Goal: Information Seeking & Learning: Get advice/opinions

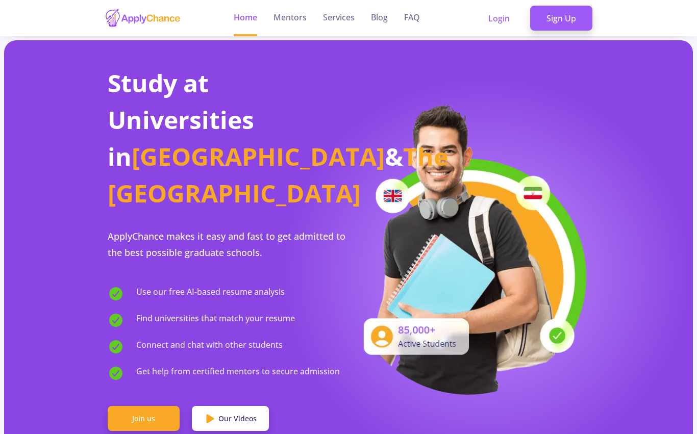
click at [151, 406] on link "Join us" at bounding box center [144, 419] width 72 height 26
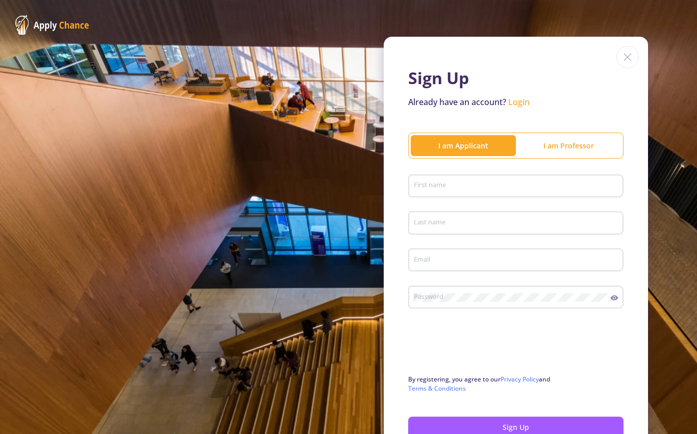
click at [595, 182] on input "First name" at bounding box center [518, 186] width 208 height 9
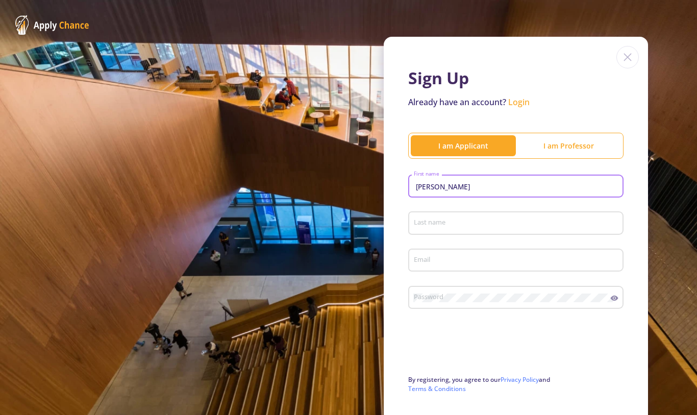
type input "[PERSON_NAME]"
click at [456, 214] on div "Last name" at bounding box center [517, 221] width 206 height 27
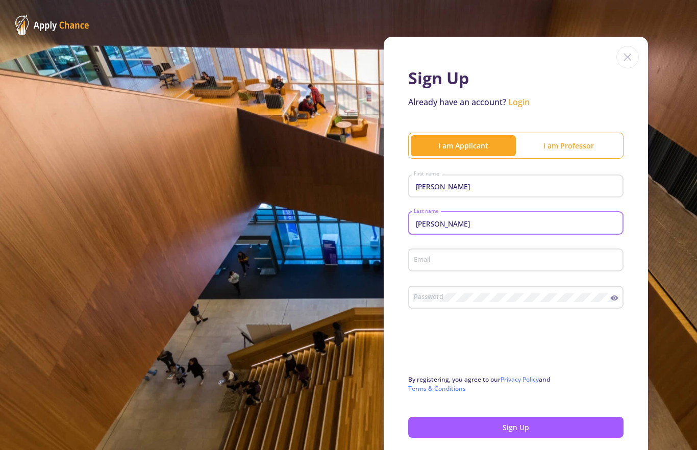
type input "[PERSON_NAME]"
click at [446, 251] on div "Email" at bounding box center [517, 258] width 206 height 27
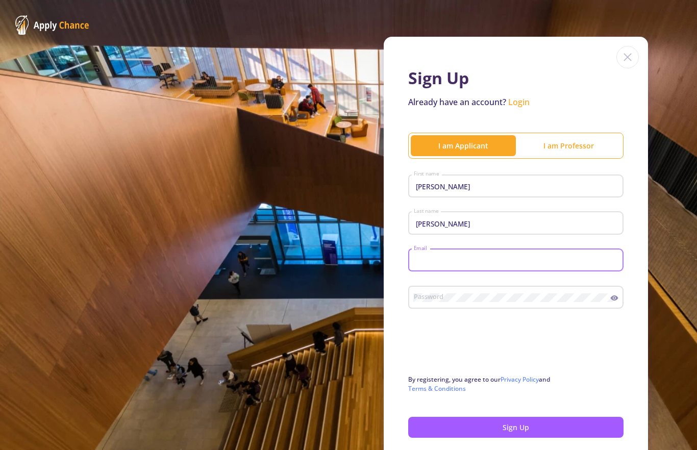
click at [449, 264] on input "Email" at bounding box center [518, 260] width 208 height 9
type input "[EMAIL_ADDRESS][DOMAIN_NAME]"
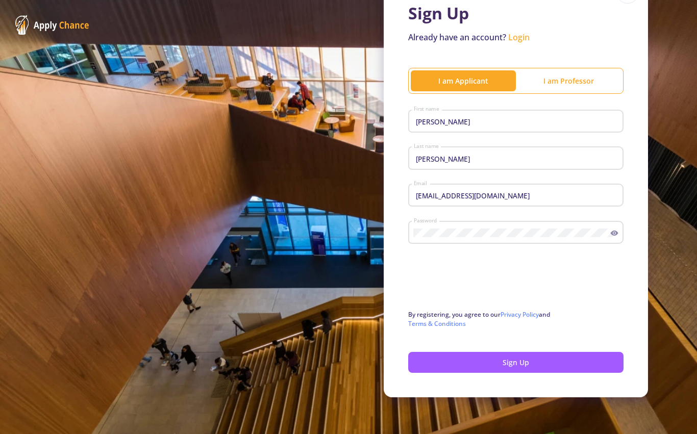
scroll to position [66, 0]
click at [618, 234] on icon at bounding box center [615, 233] width 8 height 5
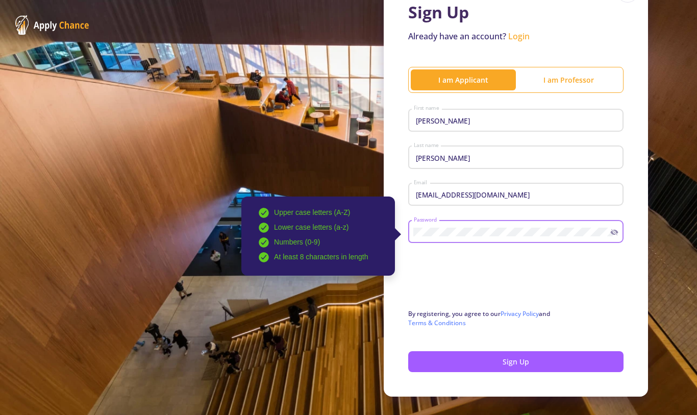
click at [515, 369] on button "Sign Up" at bounding box center [515, 361] width 215 height 21
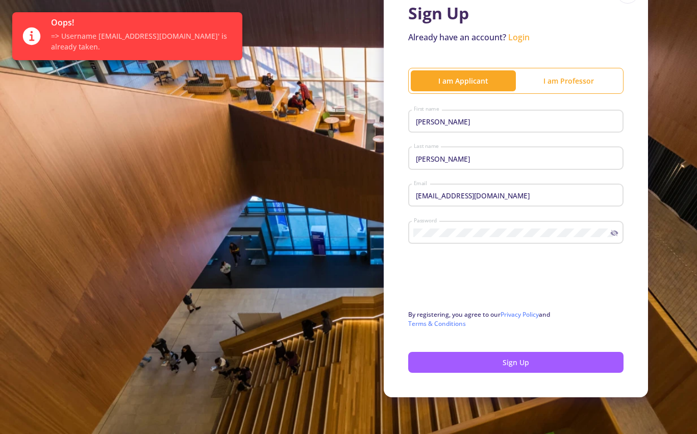
scroll to position [50, 0]
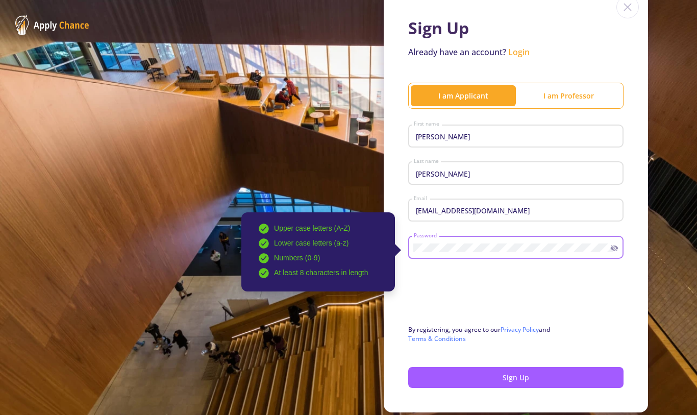
click at [527, 377] on button "Sign Up" at bounding box center [515, 377] width 215 height 21
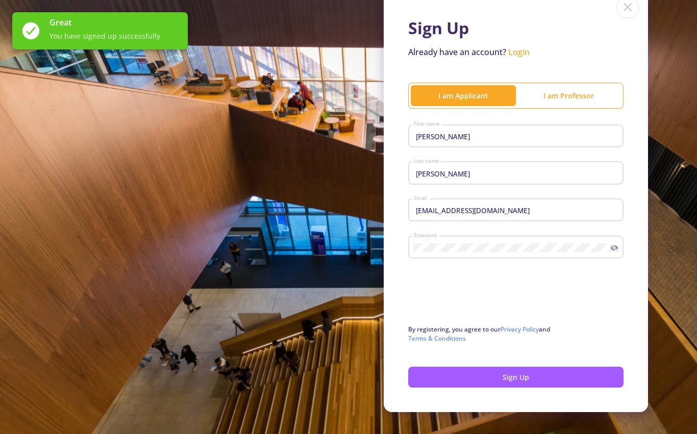
click at [523, 377] on button "Sign Up" at bounding box center [515, 377] width 215 height 21
click at [518, 377] on button "Sign Up" at bounding box center [515, 377] width 215 height 21
click at [516, 50] on link "Login" at bounding box center [518, 51] width 21 height 11
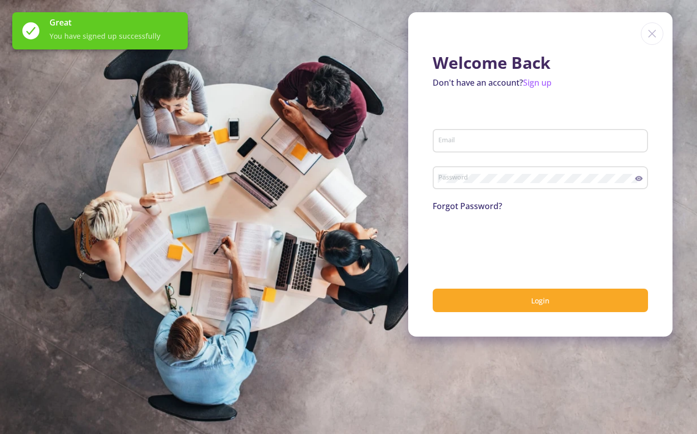
click at [485, 140] on input "Email" at bounding box center [542, 141] width 208 height 9
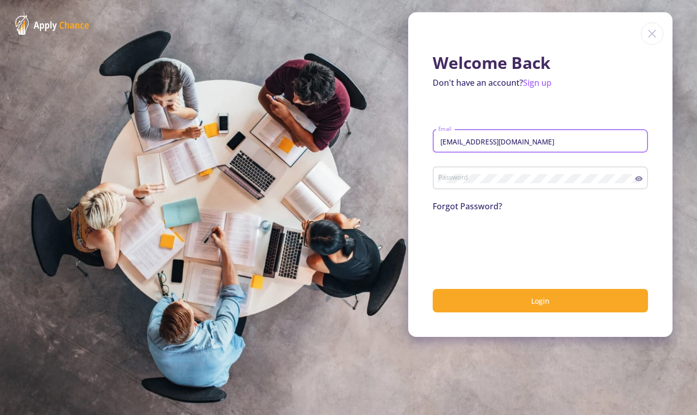
type input "[EMAIL_ADDRESS][DOMAIN_NAME]"
click at [569, 168] on div "Password" at bounding box center [537, 176] width 198 height 27
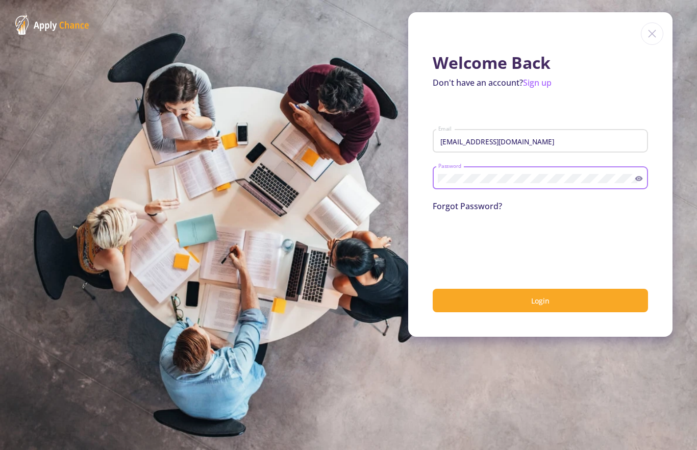
click at [639, 183] on icon at bounding box center [639, 179] width 8 height 8
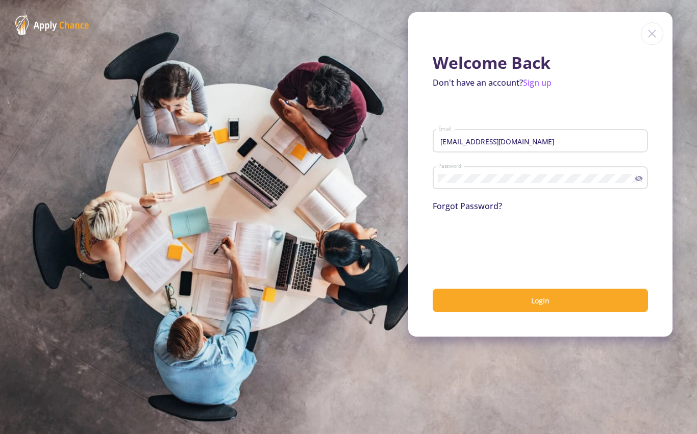
click at [519, 300] on button "Login" at bounding box center [540, 301] width 215 height 24
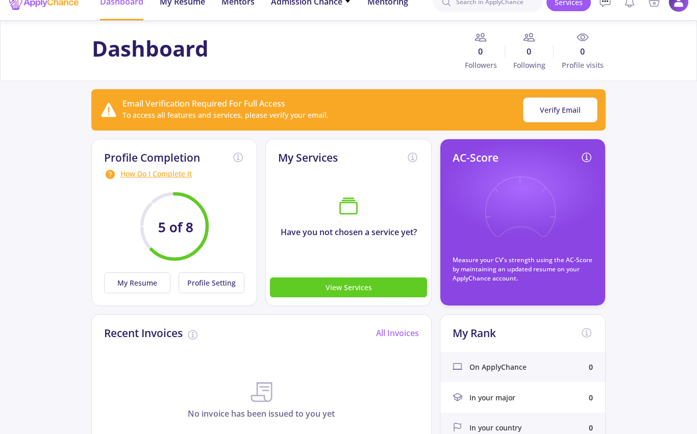
scroll to position [15, 0]
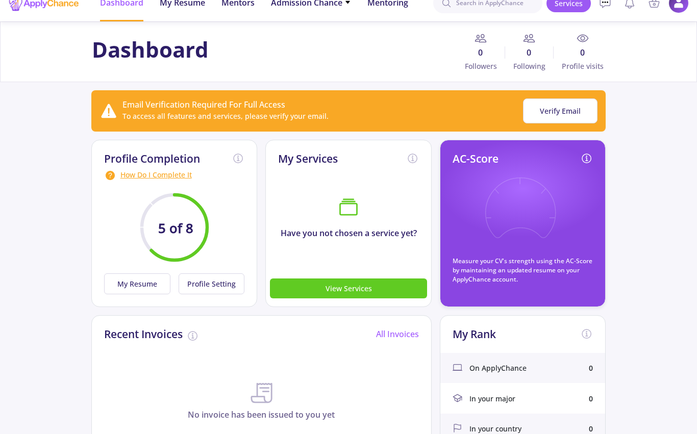
click at [130, 274] on button "My Resume" at bounding box center [137, 284] width 66 height 21
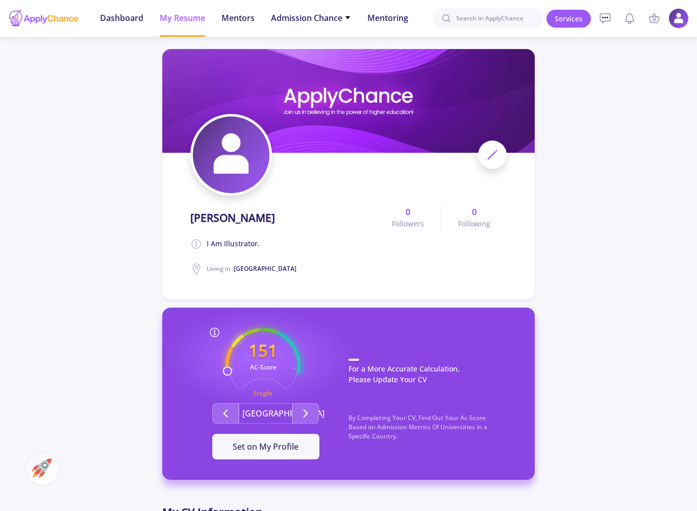
click at [239, 270] on span "[GEOGRAPHIC_DATA]" at bounding box center [265, 268] width 63 height 9
click at [240, 266] on span "[GEOGRAPHIC_DATA]" at bounding box center [265, 268] width 63 height 9
click at [504, 141] on div at bounding box center [348, 155] width 317 height 82
click at [488, 158] on icon at bounding box center [493, 155] width 12 height 12
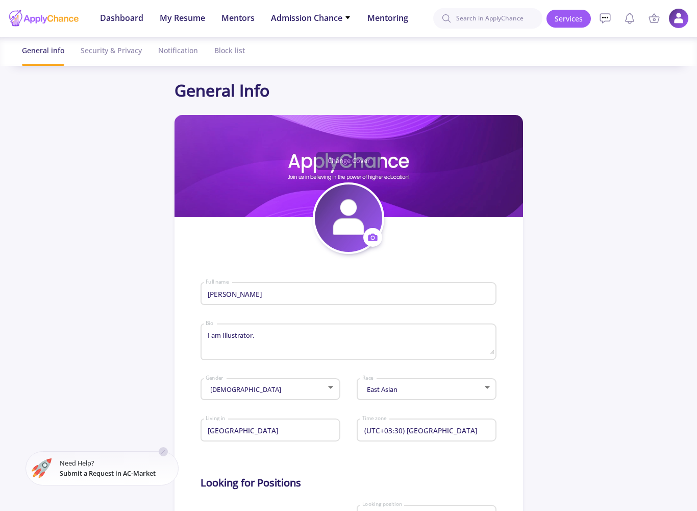
click at [495, 152] on div "Change Cover Change cover Remove cover" at bounding box center [349, 161] width 349 height 18
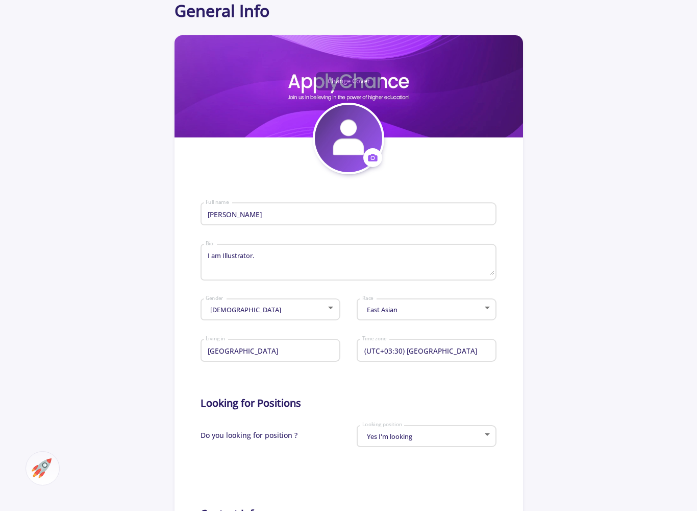
click at [312, 351] on input "[GEOGRAPHIC_DATA]" at bounding box center [271, 350] width 133 height 9
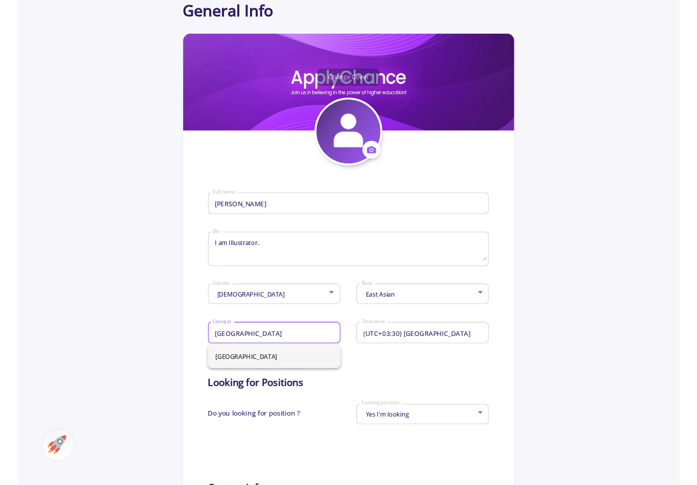
scroll to position [79, 0]
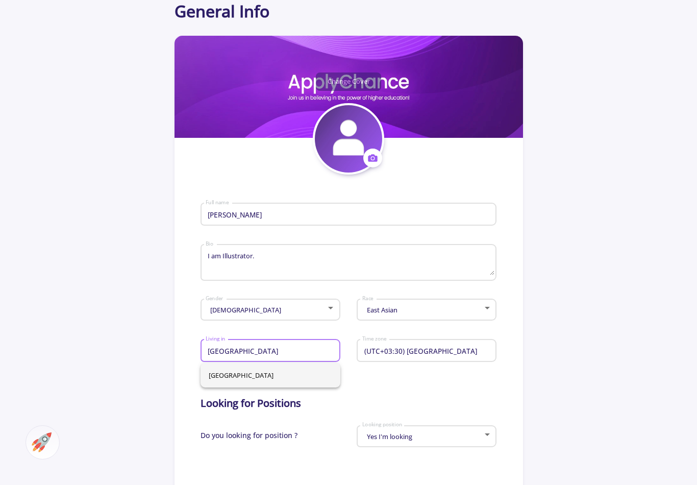
click at [288, 348] on input "[GEOGRAPHIC_DATA]" at bounding box center [271, 351] width 133 height 9
type input "[GEOGRAPHIC_DATA]"
click at [279, 376] on span "[GEOGRAPHIC_DATA]" at bounding box center [271, 375] width 124 height 25
click at [464, 350] on input "(UTC+03:30) [GEOGRAPHIC_DATA]" at bounding box center [428, 351] width 133 height 9
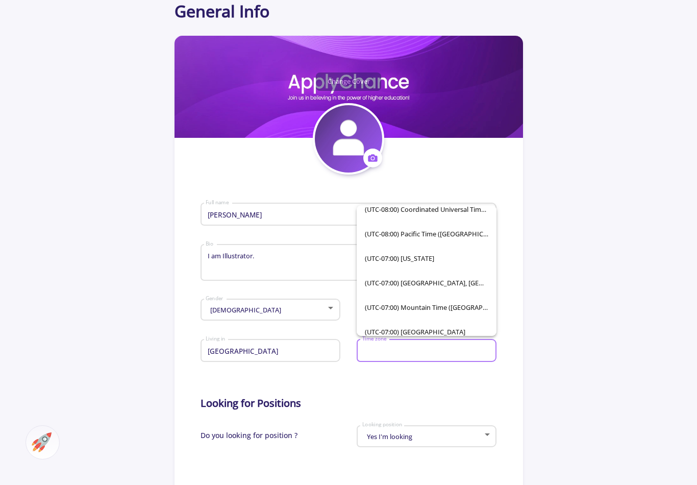
scroll to position [206, 0]
type input "[GEOGRAPHIC_DATA]"
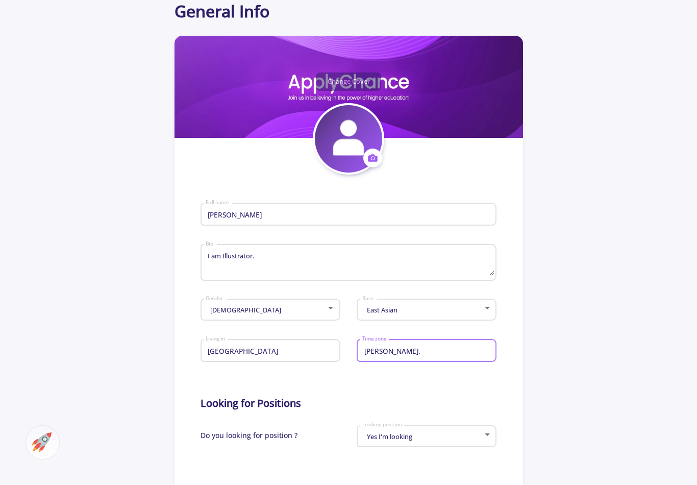
type input "[PERSON_NAME]."
click at [421, 336] on div "[PERSON_NAME]. Time zone" at bounding box center [427, 348] width 130 height 27
click at [429, 355] on input "Time zone" at bounding box center [428, 351] width 133 height 9
click at [415, 349] on input "Time zone" at bounding box center [428, 351] width 133 height 9
click at [405, 350] on input "Time zone" at bounding box center [428, 351] width 133 height 9
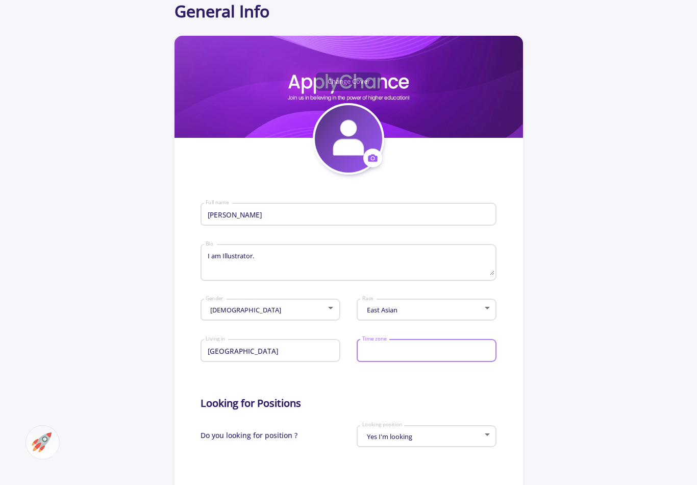
click at [405, 350] on input "Time zone" at bounding box center [428, 351] width 133 height 9
click at [399, 352] on input "Time zone" at bounding box center [428, 351] width 133 height 9
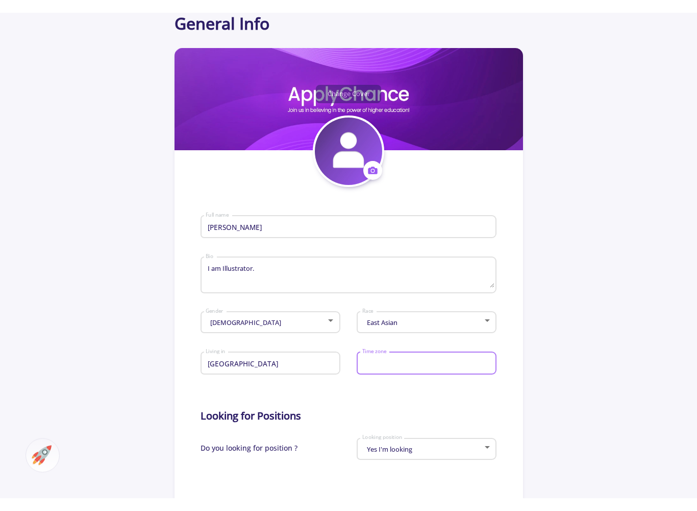
scroll to position [80, 0]
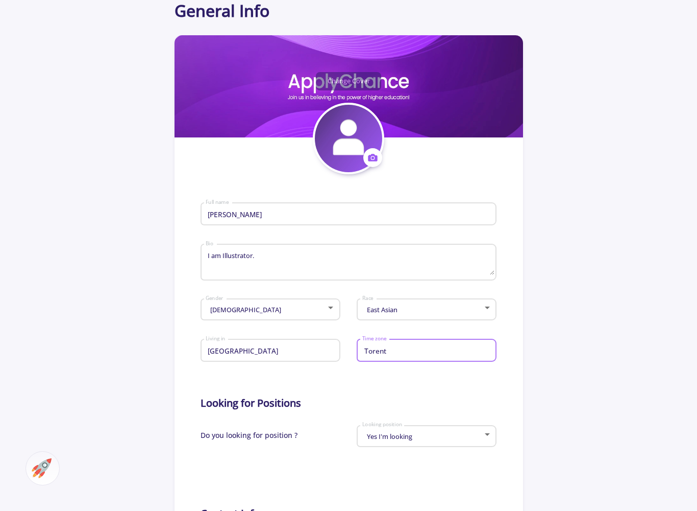
type input "Torento"
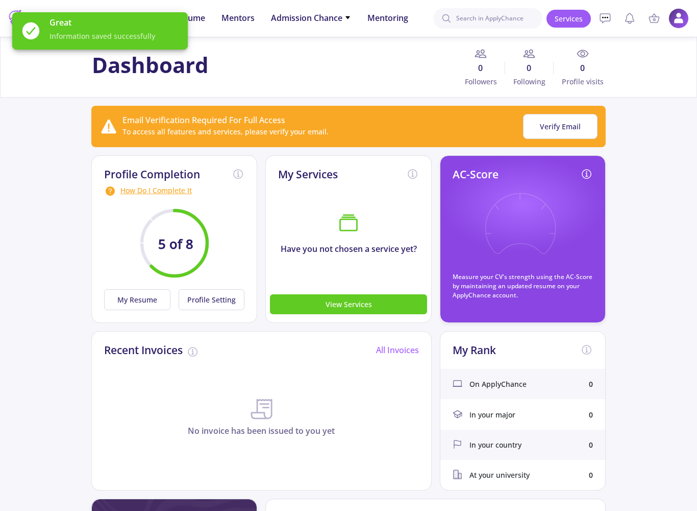
click at [144, 296] on button "My Resume" at bounding box center [137, 299] width 66 height 21
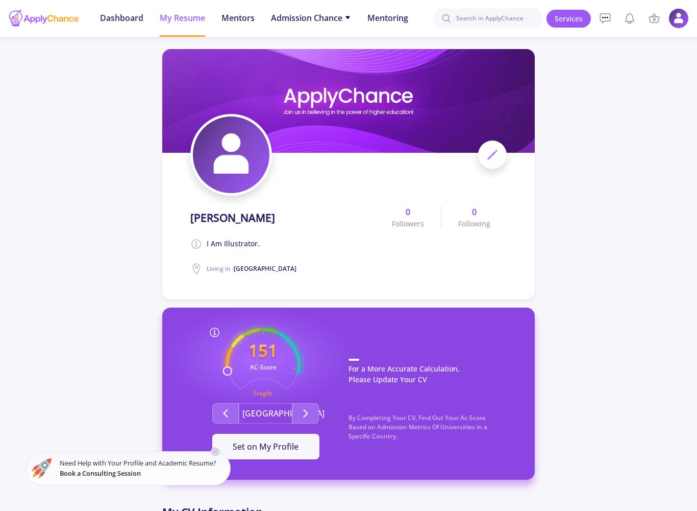
click at [494, 156] on icon at bounding box center [493, 155] width 12 height 12
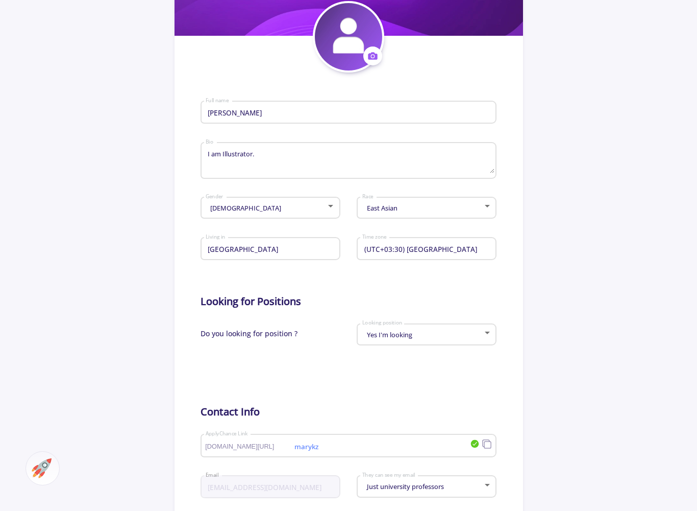
scroll to position [204, 0]
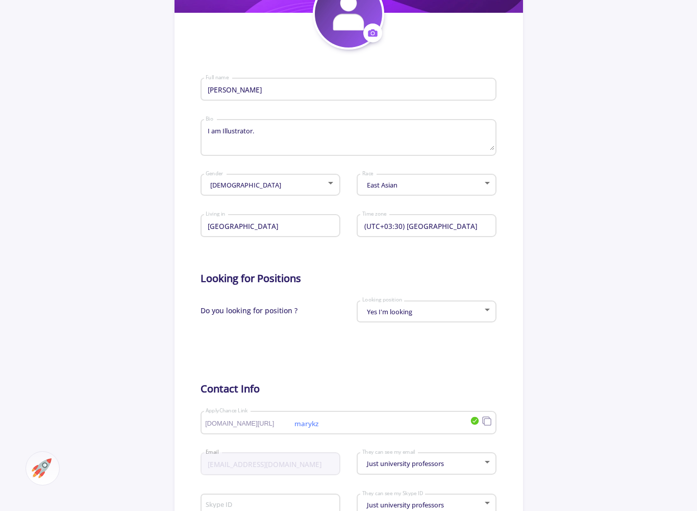
click at [452, 229] on input "(UTC+03:30) [GEOGRAPHIC_DATA]" at bounding box center [428, 226] width 133 height 9
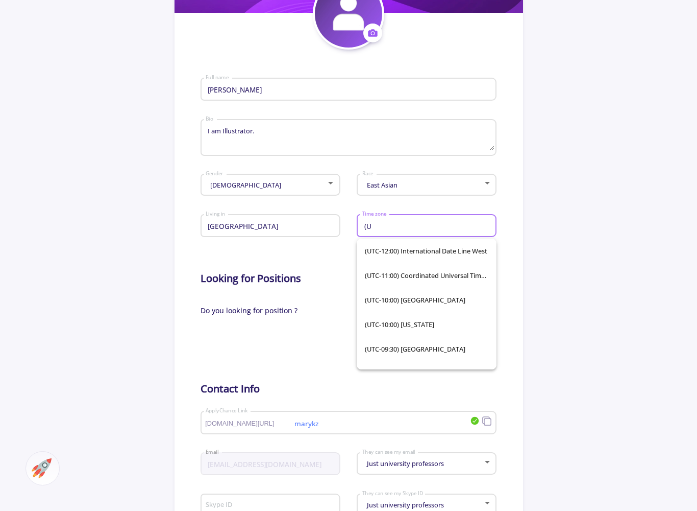
type input "("
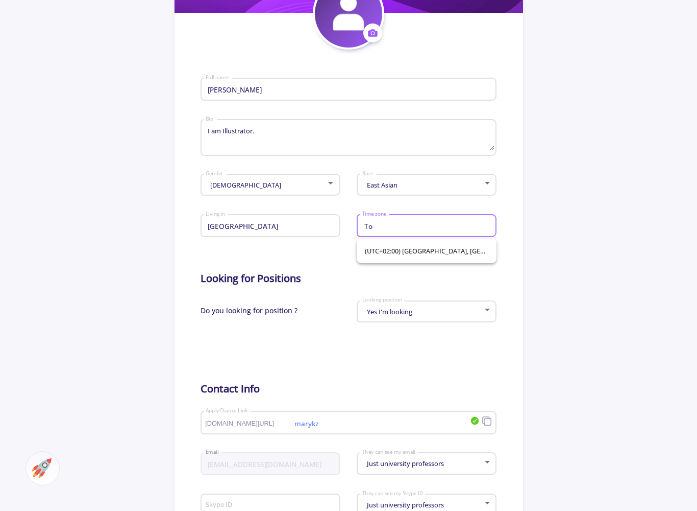
type input "T"
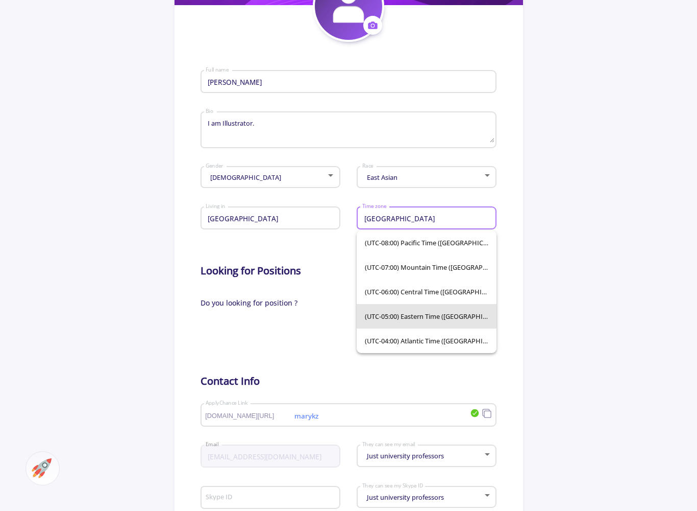
scroll to position [211, 0]
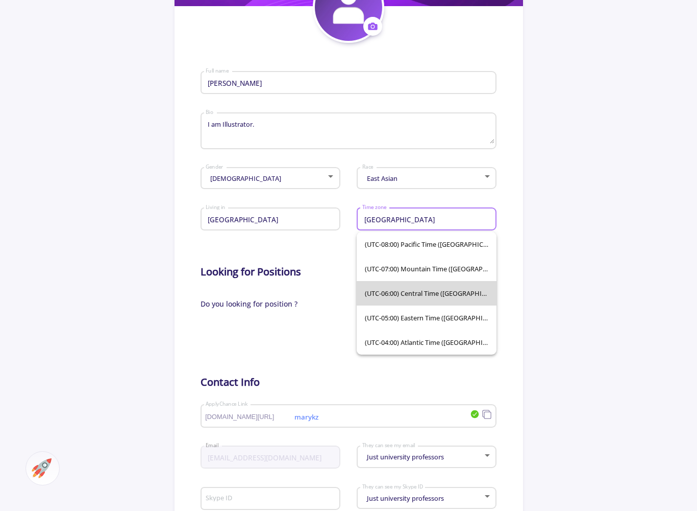
click at [465, 294] on span "(UTC-06:00) Central Time ([GEOGRAPHIC_DATA] & [GEOGRAPHIC_DATA])" at bounding box center [427, 293] width 124 height 25
type input "(UTC-06:00) Central Time ([GEOGRAPHIC_DATA] & [GEOGRAPHIC_DATA])"
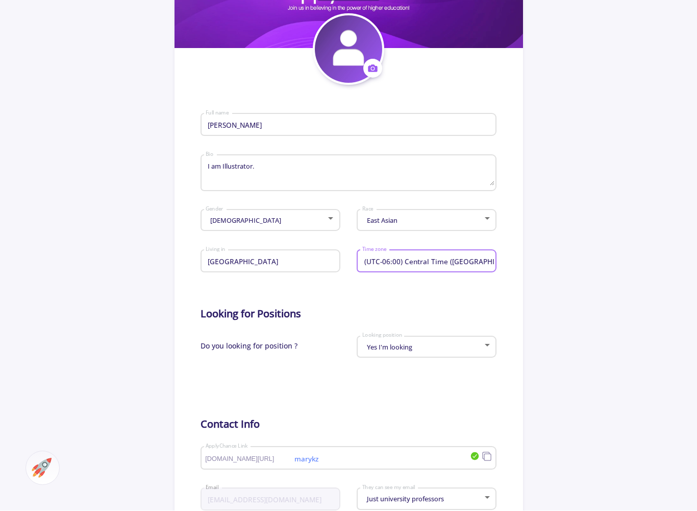
click at [479, 218] on div "East Asian" at bounding box center [422, 221] width 121 height 8
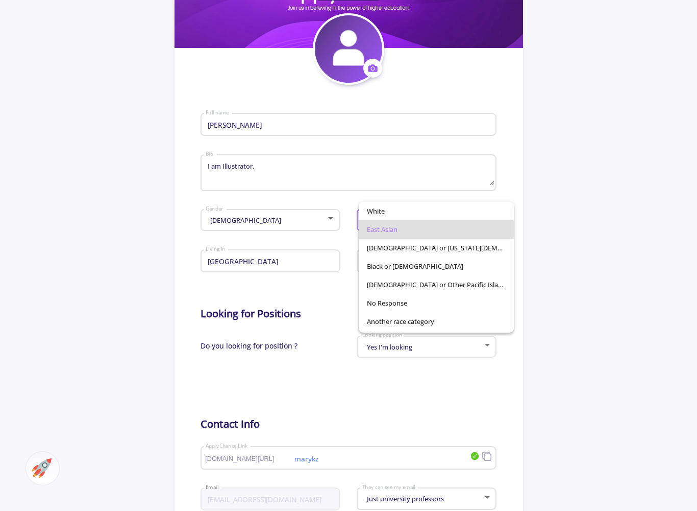
click at [397, 229] on span "East Asian" at bounding box center [436, 229] width 139 height 18
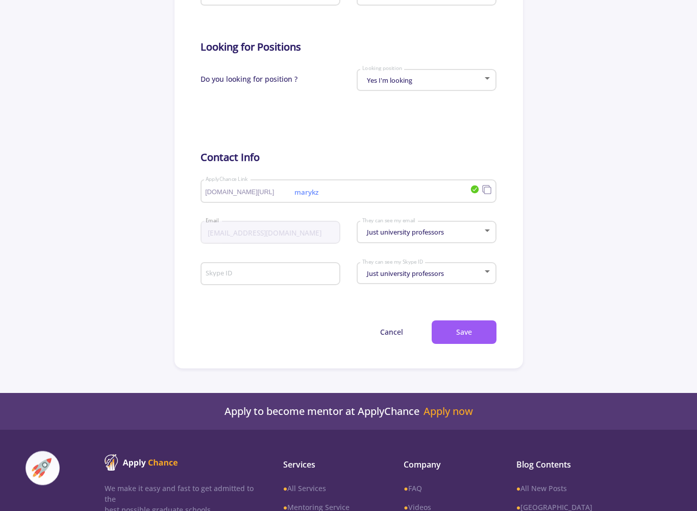
scroll to position [436, 0]
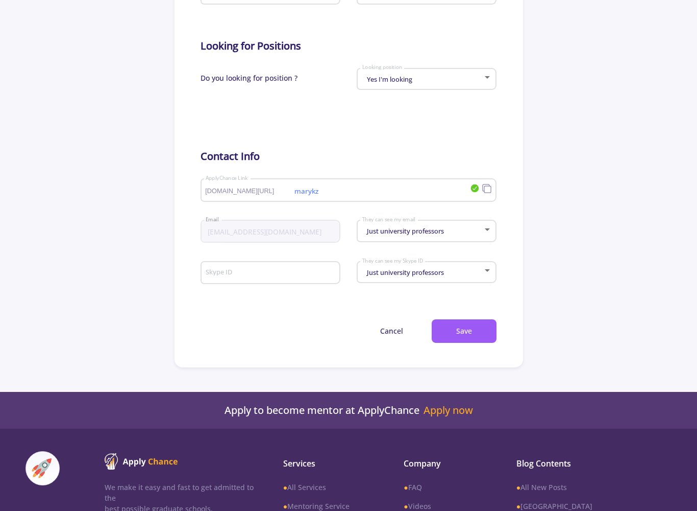
click at [297, 226] on div "[EMAIL_ADDRESS][DOMAIN_NAME] Email" at bounding box center [270, 229] width 130 height 27
click at [476, 231] on div "Just university professors" at bounding box center [422, 231] width 121 height 8
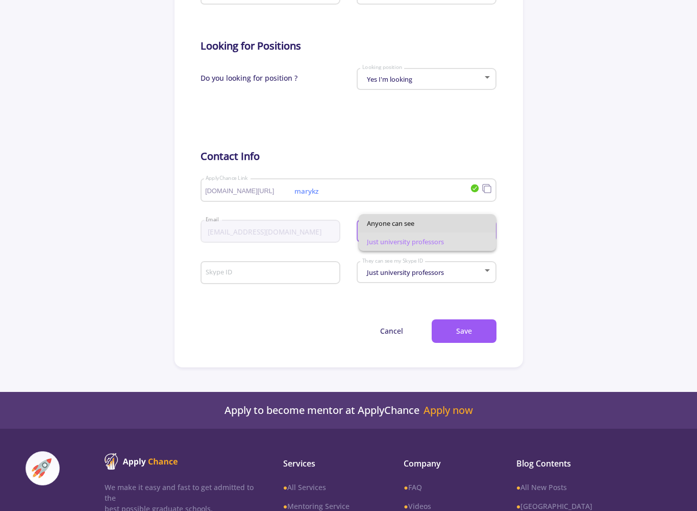
click at [464, 216] on span "Anyone can see" at bounding box center [427, 223] width 121 height 18
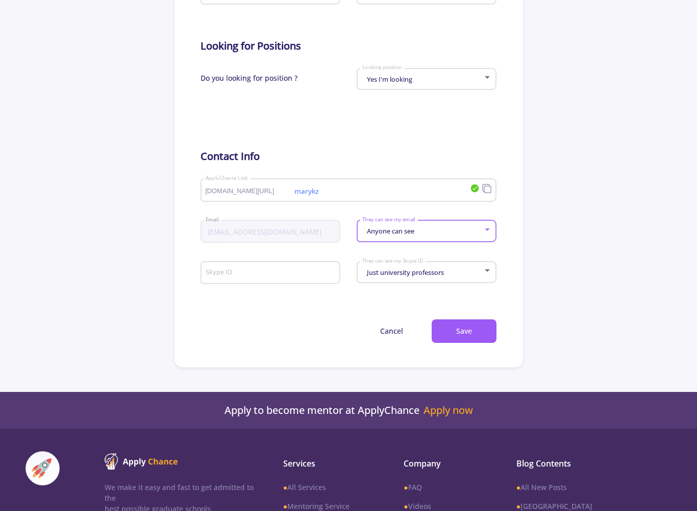
click at [468, 335] on button "Save" at bounding box center [464, 331] width 65 height 24
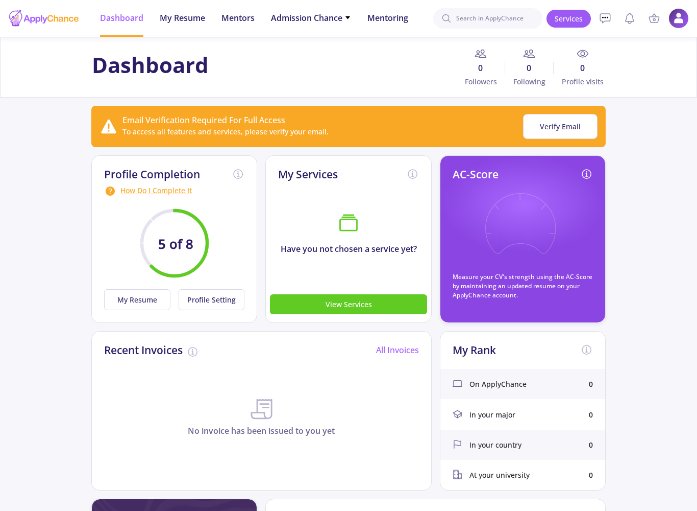
click at [144, 292] on button "My Resume" at bounding box center [137, 299] width 66 height 21
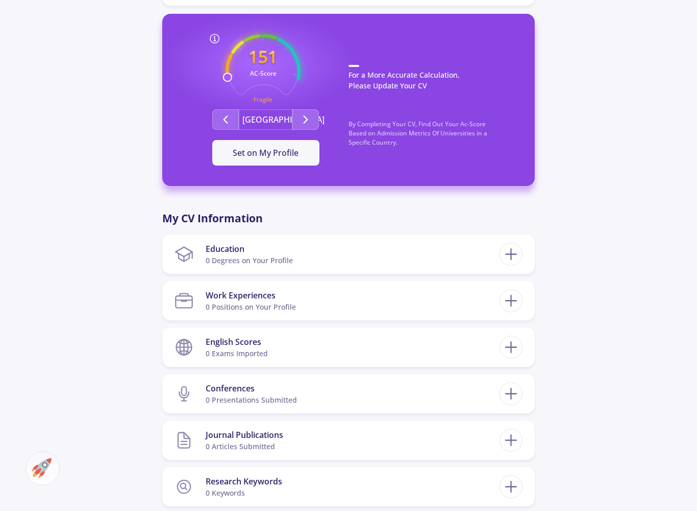
scroll to position [294, 0]
click at [195, 250] on section "Education 0 Degrees on Your Profile" at bounding box center [337, 253] width 325 height 31
click at [186, 250] on icon at bounding box center [184, 254] width 19 height 19
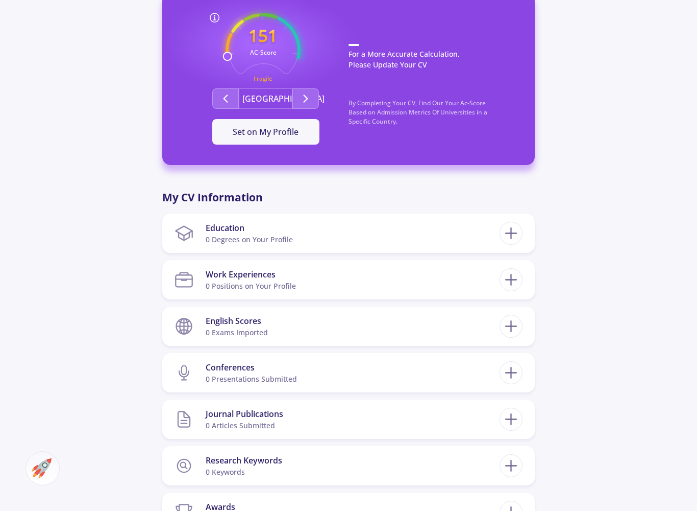
scroll to position [309, 0]
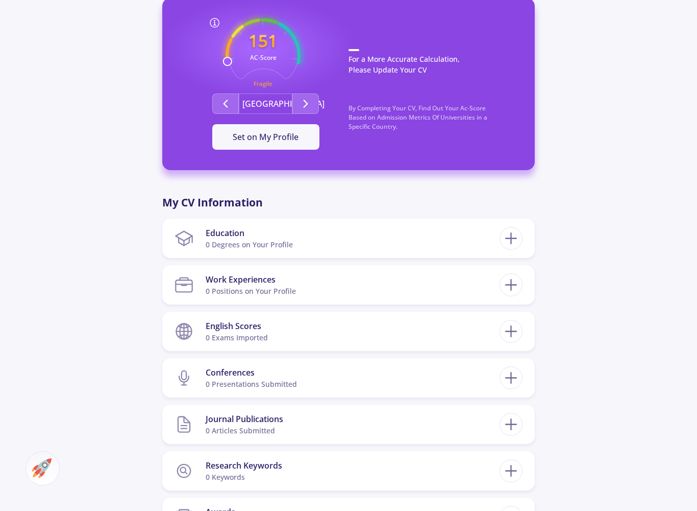
click at [511, 244] on icon at bounding box center [511, 238] width 19 height 19
checkbox input "false"
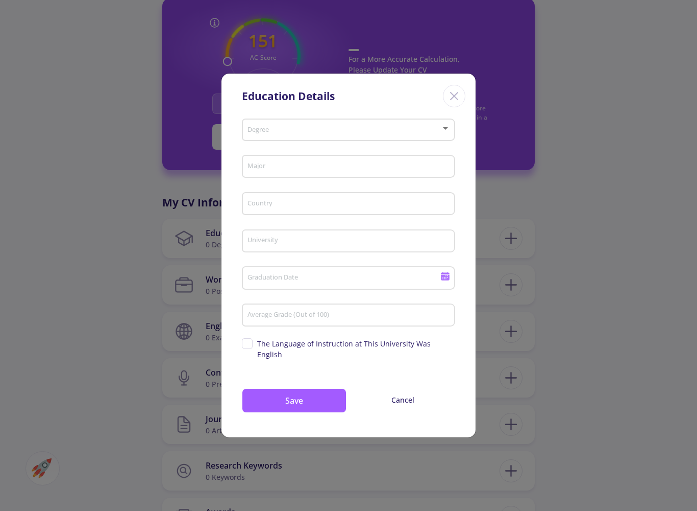
click at [442, 128] on div "Degree" at bounding box center [349, 128] width 204 height 26
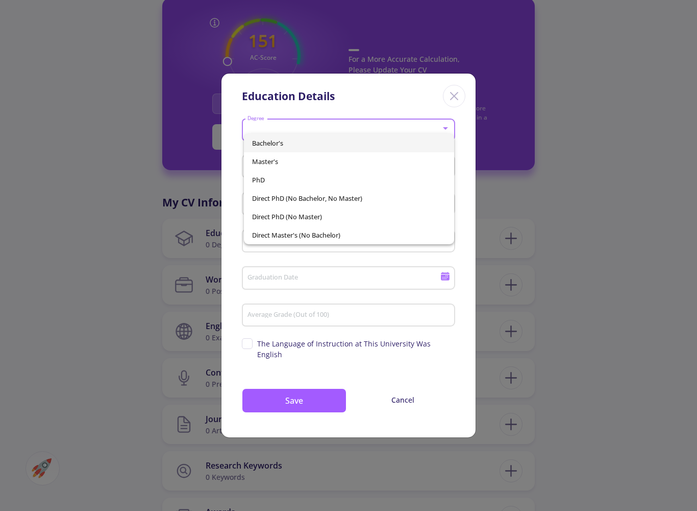
click at [333, 273] on div at bounding box center [348, 255] width 697 height 511
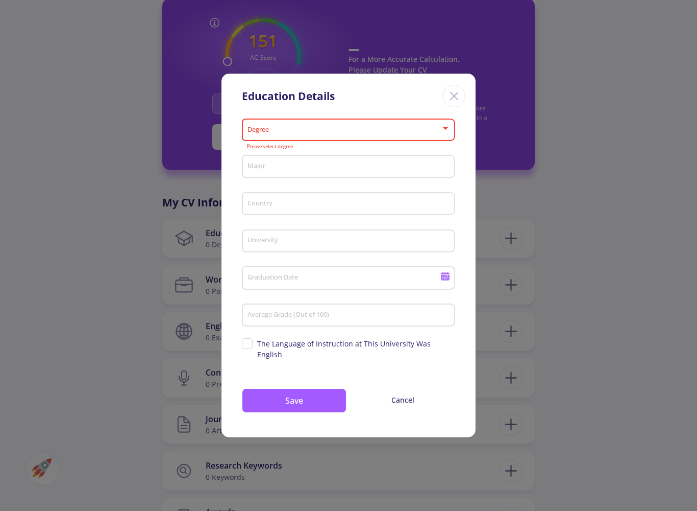
click at [384, 164] on div "Major" at bounding box center [349, 164] width 204 height 27
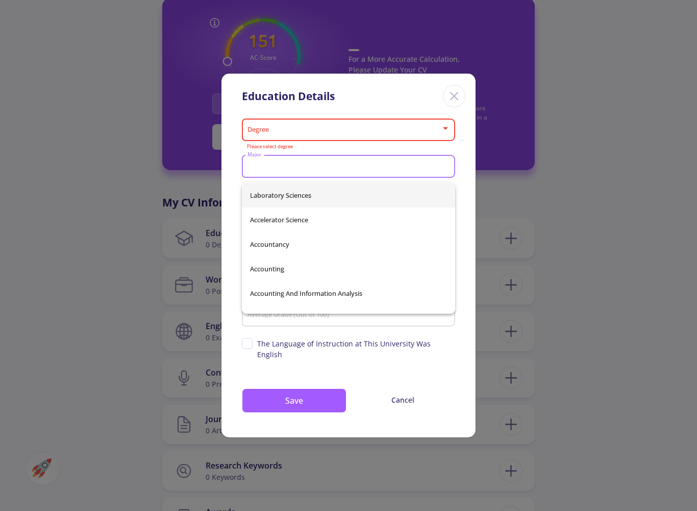
click at [417, 122] on div "Degree" at bounding box center [349, 128] width 204 height 26
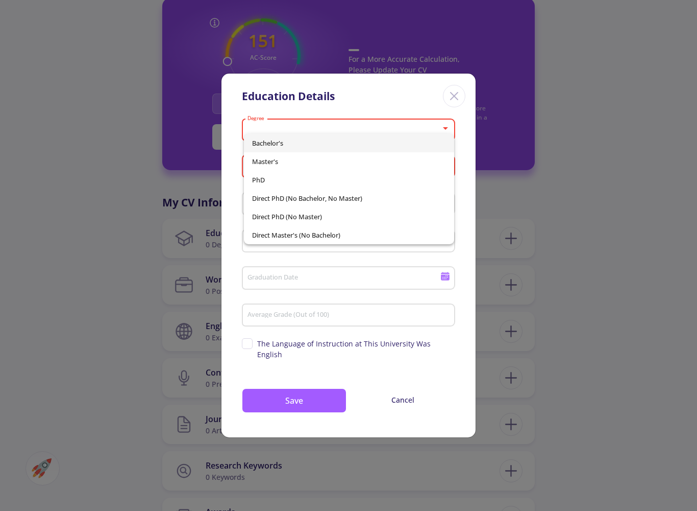
click at [347, 286] on div at bounding box center [348, 255] width 697 height 511
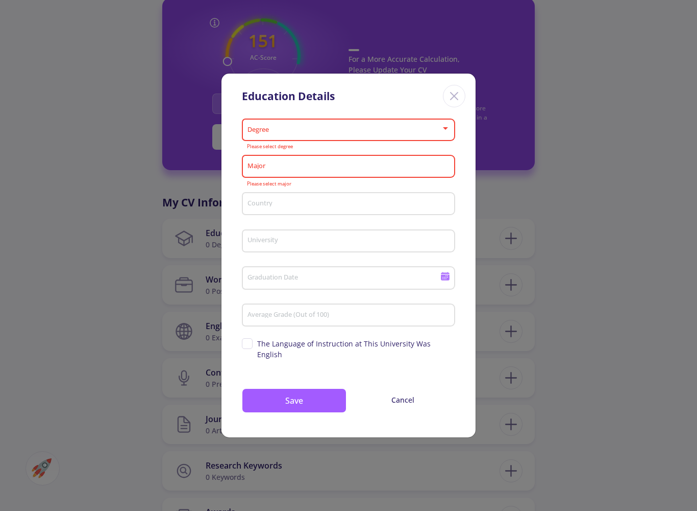
click at [546, 125] on div "Education Details Degree Please select degree Major Please select major Country…" at bounding box center [348, 255] width 697 height 511
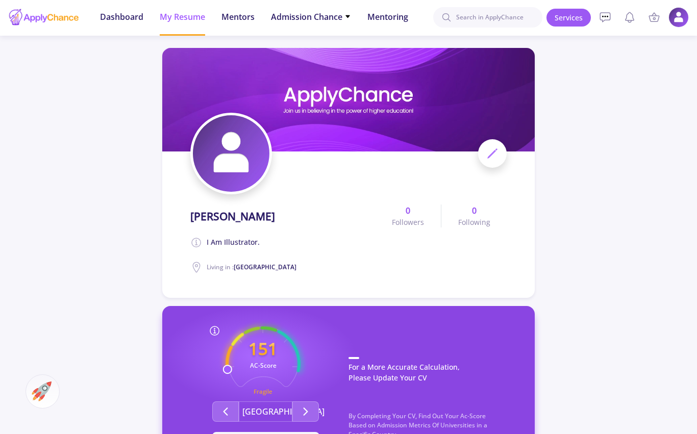
scroll to position [0, 0]
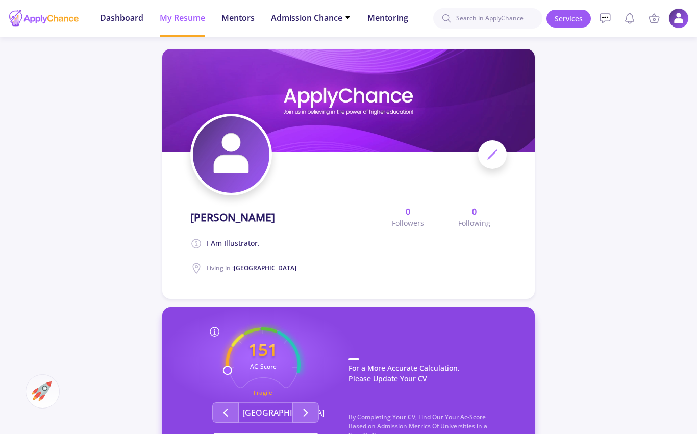
click at [349, 18] on icon at bounding box center [348, 17] width 4 height 3
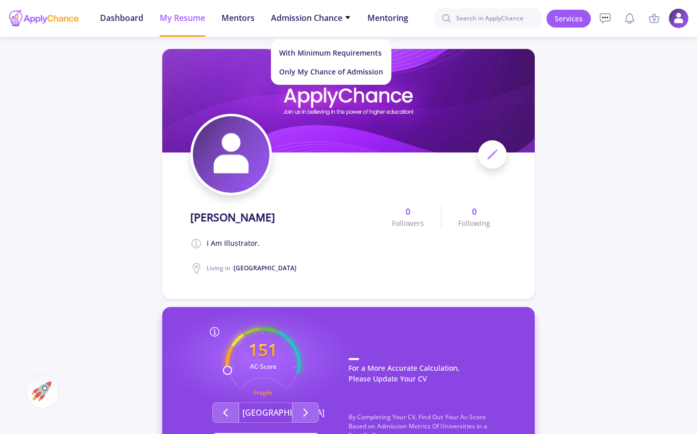
click at [344, 72] on link "Only My Chance of Admission" at bounding box center [331, 71] width 120 height 19
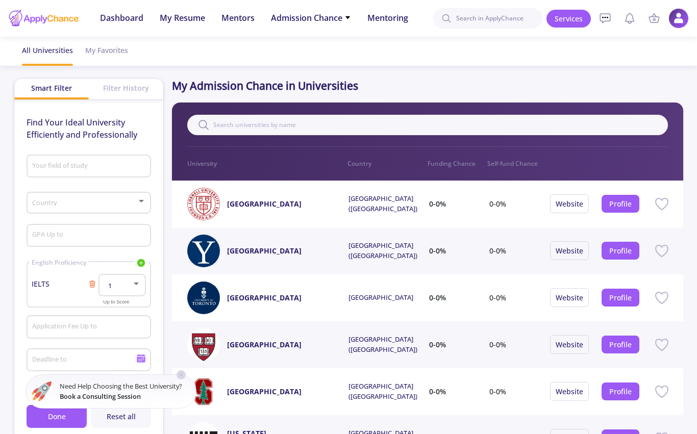
click at [66, 285] on span "IELTS" at bounding box center [60, 284] width 56 height 11
click at [141, 286] on div at bounding box center [136, 284] width 9 height 8
click at [115, 331] on span "6" at bounding box center [122, 332] width 29 height 18
click at [110, 159] on div "Your field of study" at bounding box center [89, 164] width 114 height 27
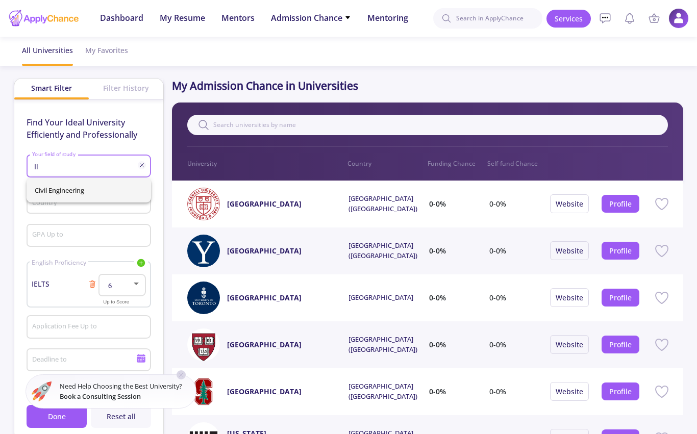
type input "I"
type input "A"
type input "D"
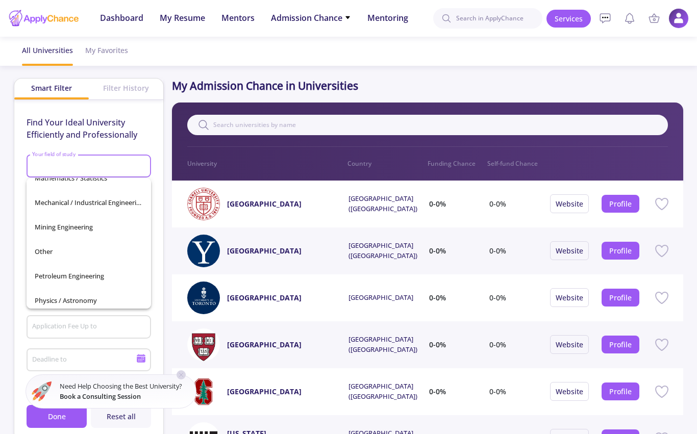
scroll to position [338, 0]
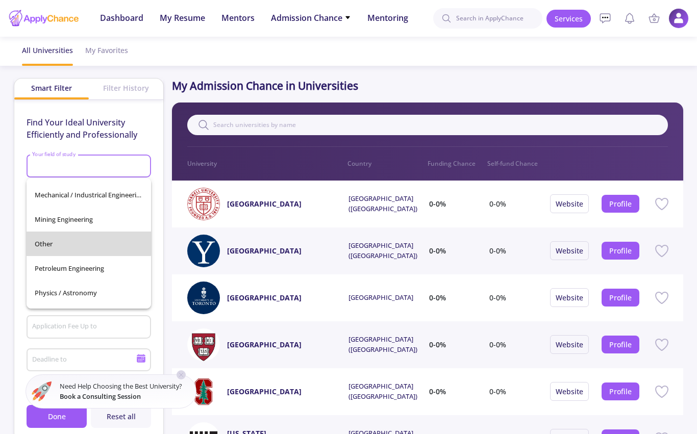
click at [76, 240] on span "Other" at bounding box center [89, 244] width 108 height 25
type input "Other"
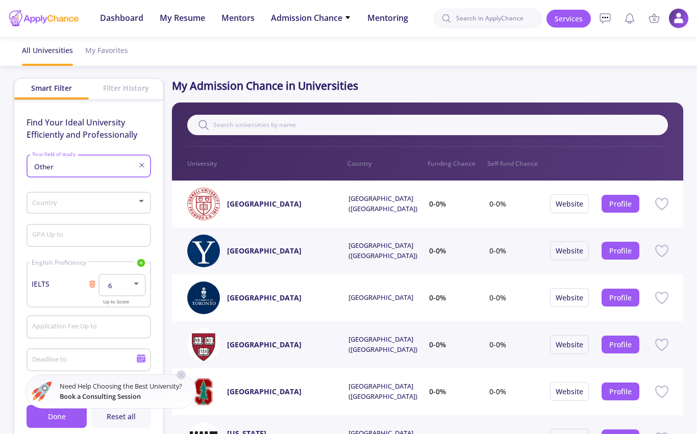
click at [122, 196] on div "Country" at bounding box center [89, 201] width 114 height 26
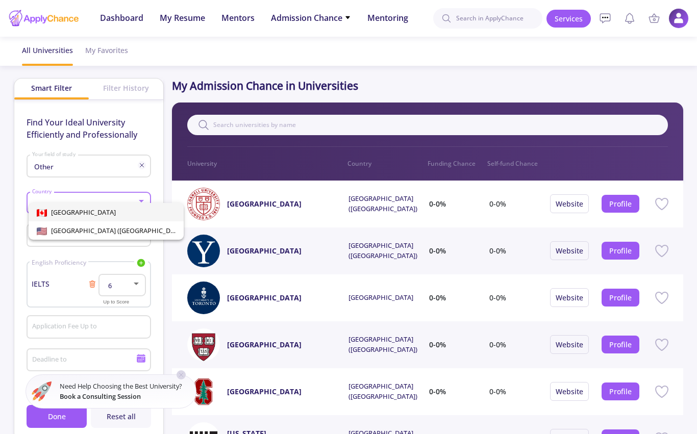
click at [104, 208] on span "[GEOGRAPHIC_DATA]" at bounding box center [106, 212] width 139 height 18
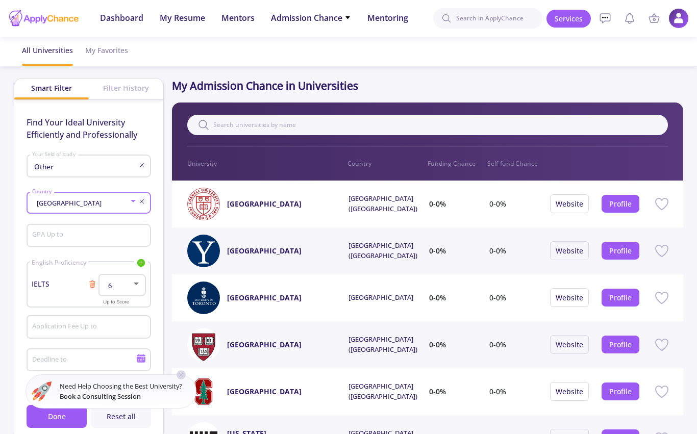
click at [101, 232] on input "GPA Up to" at bounding box center [90, 236] width 117 height 9
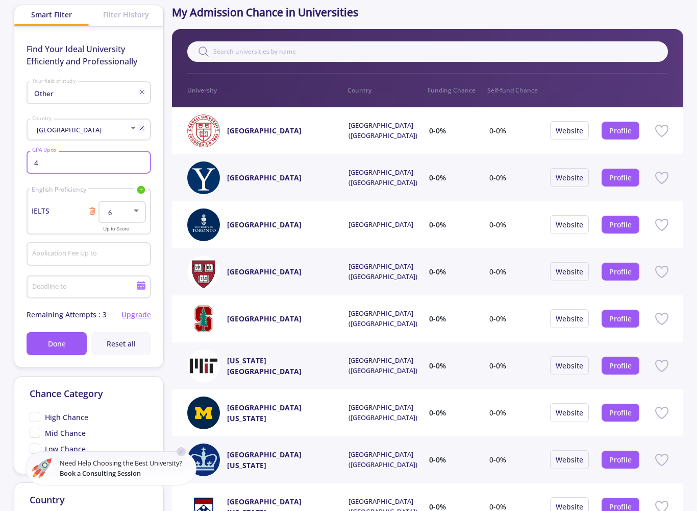
scroll to position [80, 0]
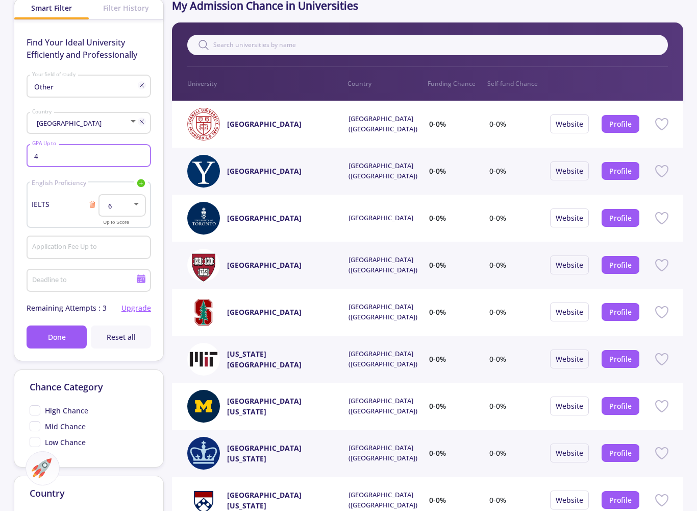
click at [125, 245] on input "Application Fee Up to" at bounding box center [90, 247] width 117 height 9
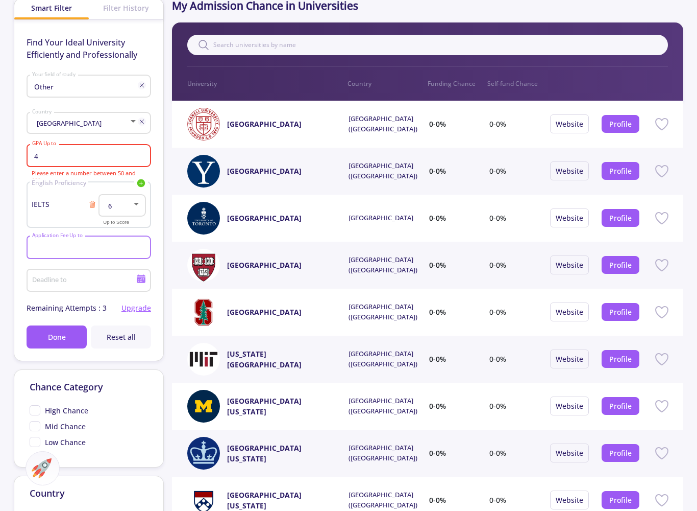
click at [128, 155] on input "4" at bounding box center [90, 156] width 117 height 9
click at [92, 246] on input "Application Fee Up to" at bounding box center [90, 247] width 117 height 9
click at [125, 141] on div "4.875 GPA Up to" at bounding box center [89, 153] width 114 height 27
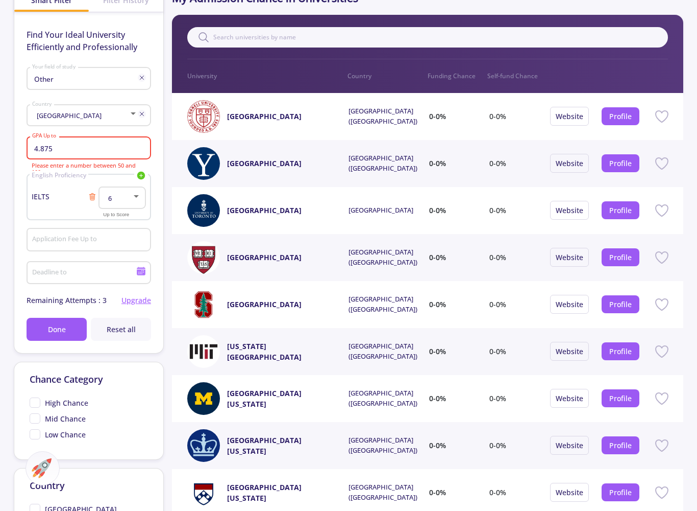
scroll to position [88, 0]
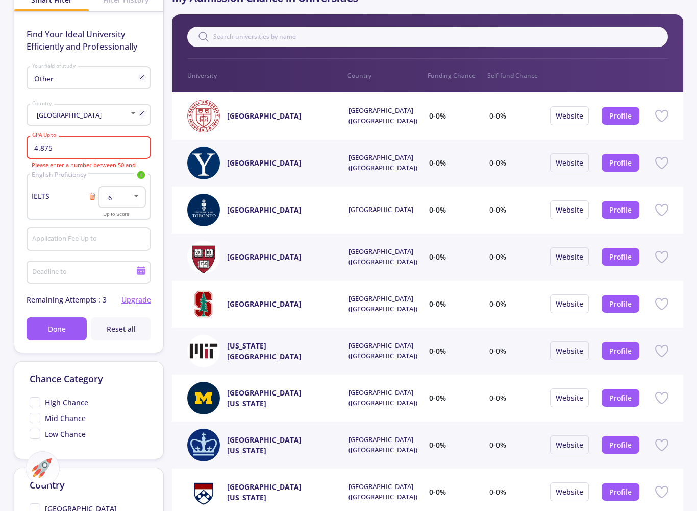
click at [101, 165] on mat-error "Please enter a number between 50 and 100." at bounding box center [89, 168] width 114 height 13
click at [128, 166] on mat-error "Please enter a number between 50 and 100." at bounding box center [89, 168] width 114 height 13
click at [116, 135] on div "4.875 GPA Up to" at bounding box center [89, 145] width 114 height 27
click at [119, 149] on input "4.875" at bounding box center [90, 147] width 117 height 9
type input "4"
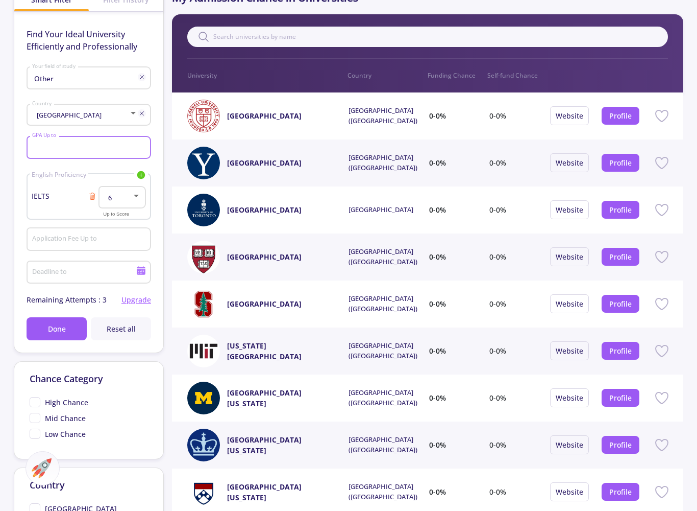
type input "4"
click at [99, 149] on input "97.5" at bounding box center [90, 147] width 117 height 9
type input "97.5"
click at [90, 234] on div "Application Fee Up to" at bounding box center [89, 237] width 114 height 27
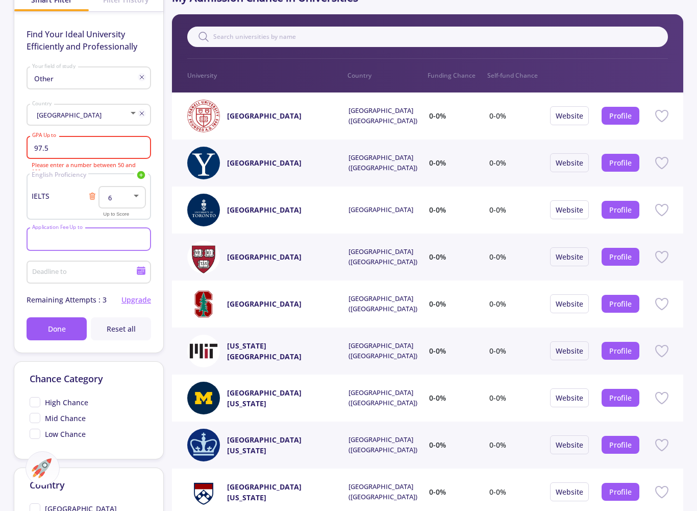
click at [89, 244] on input "Application Fee Up to" at bounding box center [90, 239] width 117 height 9
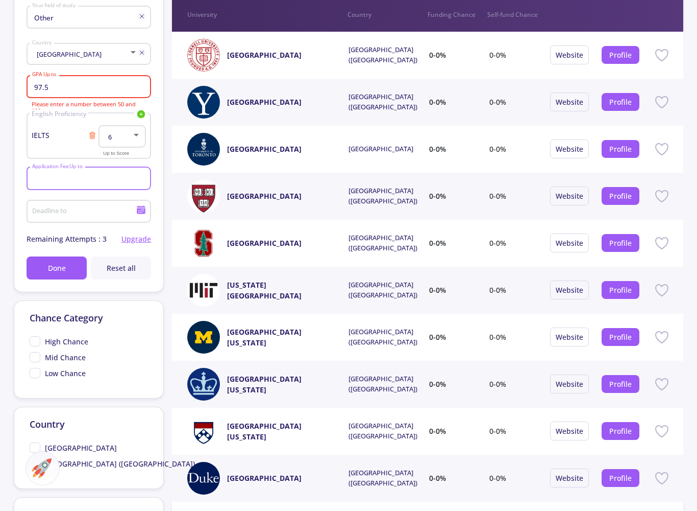
scroll to position [150, 0]
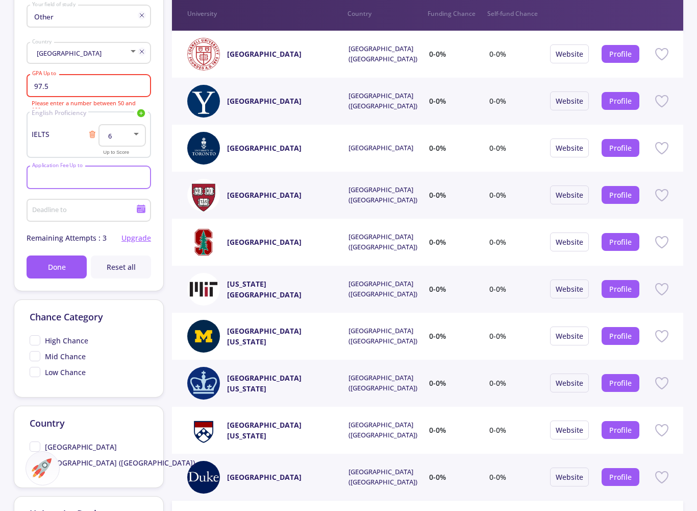
click at [114, 88] on input "97.5" at bounding box center [90, 86] width 117 height 9
click at [104, 177] on input "Application Fee Up to" at bounding box center [90, 177] width 117 height 9
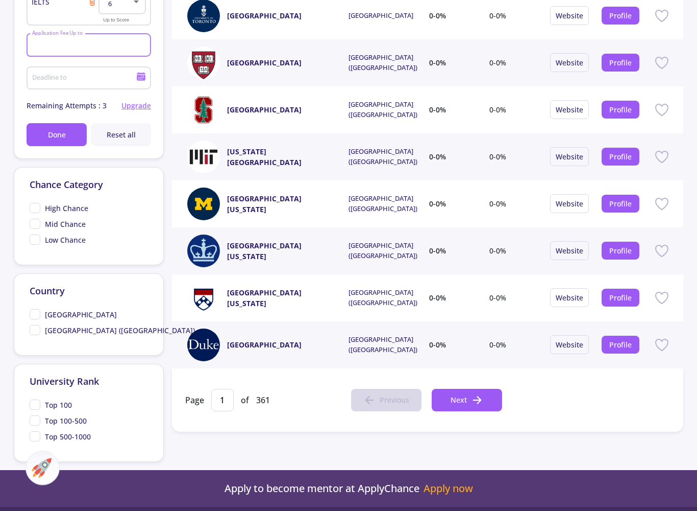
scroll to position [283, 0]
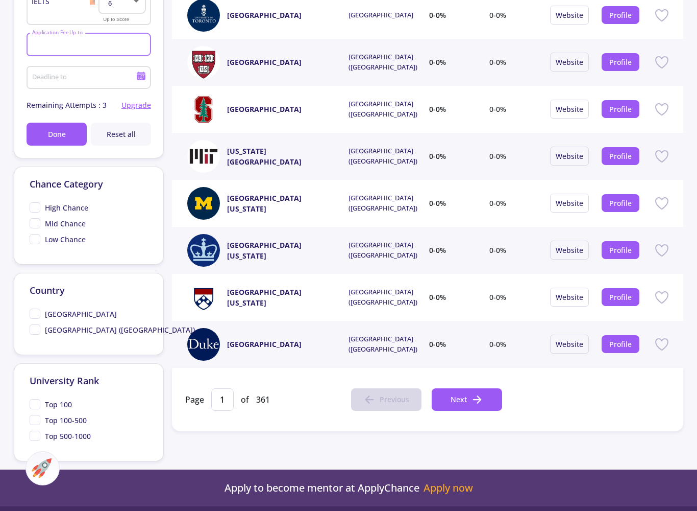
click at [39, 206] on span "High Chance" at bounding box center [59, 207] width 59 height 11
click at [36, 206] on input "High Chance" at bounding box center [33, 205] width 7 height 7
checkbox input "true"
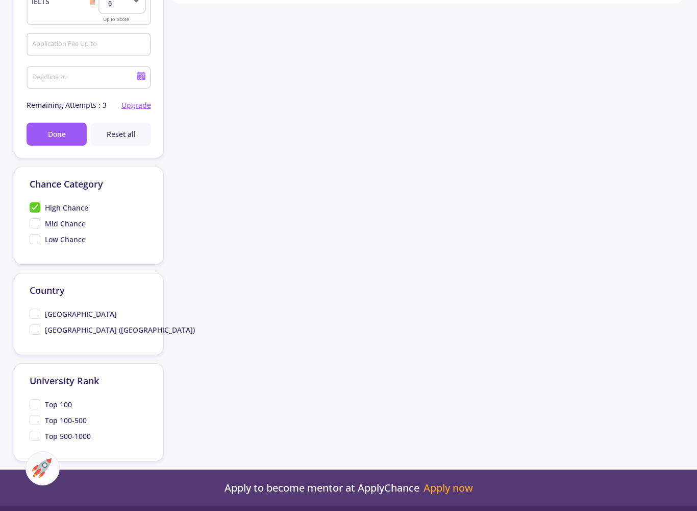
click at [35, 319] on span "[GEOGRAPHIC_DATA]" at bounding box center [73, 313] width 87 height 11
click at [35, 315] on input "[GEOGRAPHIC_DATA]" at bounding box center [33, 311] width 7 height 7
checkbox input "true"
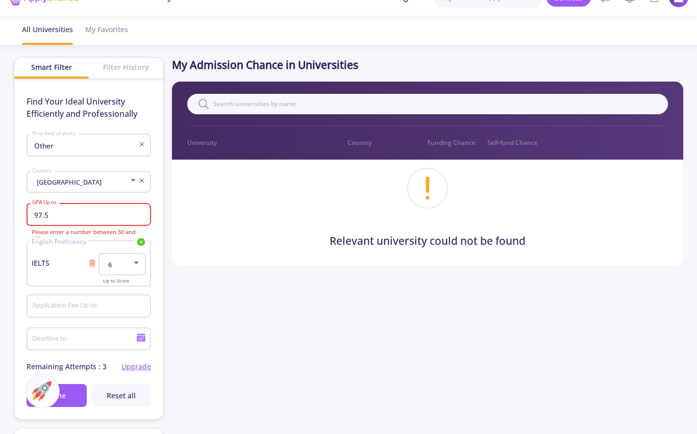
scroll to position [0, 0]
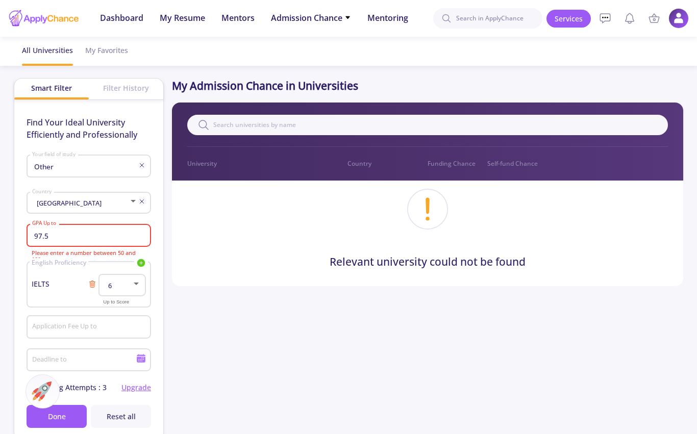
click at [94, 249] on div "97.5 GPA Up to Please enter a number between 50 and 100." at bounding box center [89, 239] width 125 height 34
click at [100, 237] on input "97.5" at bounding box center [90, 236] width 117 height 9
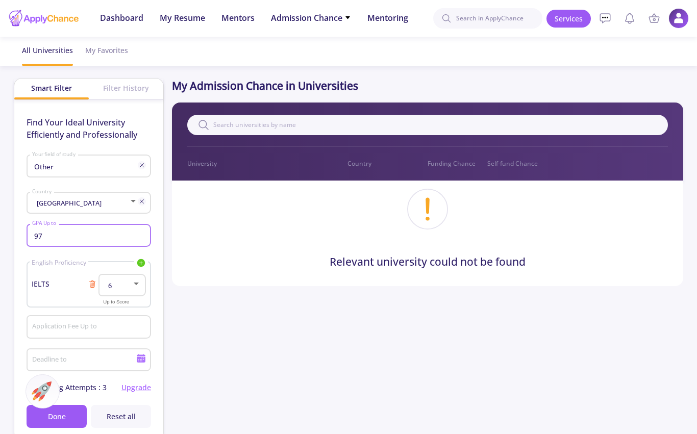
type input "9"
type input "97"
click at [271, 230] on div "Relevant university could not be found" at bounding box center [428, 234] width 512 height 106
click at [57, 412] on button "Done" at bounding box center [57, 416] width 60 height 23
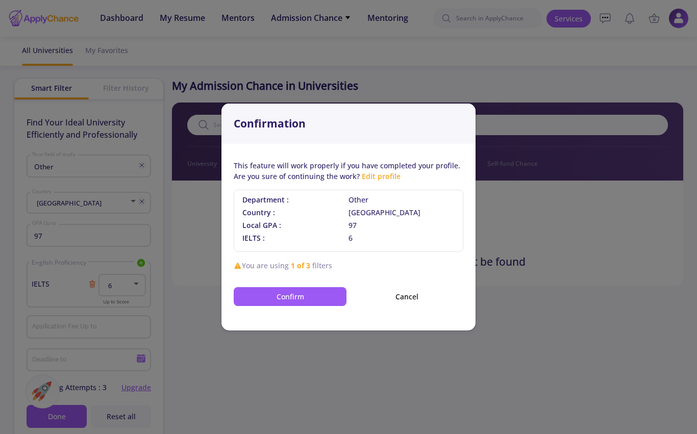
click at [320, 297] on button "Confirm" at bounding box center [290, 296] width 113 height 19
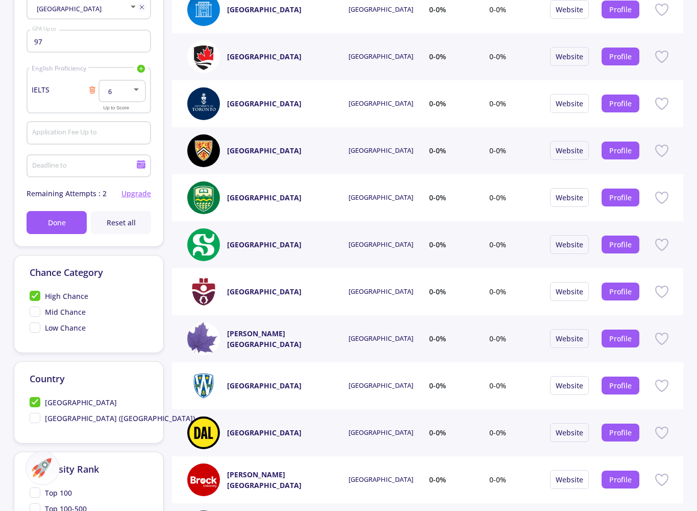
click at [38, 312] on span "Mid Chance" at bounding box center [58, 312] width 56 height 11
click at [36, 312] on input "Mid Chance" at bounding box center [33, 310] width 7 height 7
checkbox input "true"
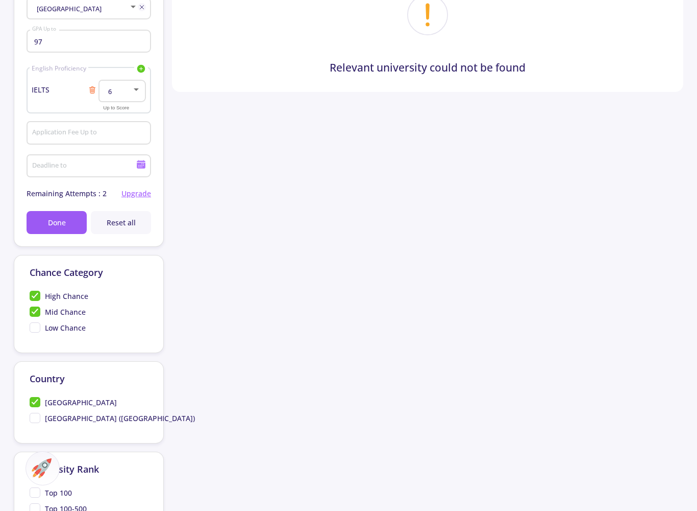
click at [36, 333] on span "Low Chance" at bounding box center [58, 327] width 56 height 11
click at [36, 329] on input "Low Chance" at bounding box center [33, 325] width 7 height 7
checkbox input "true"
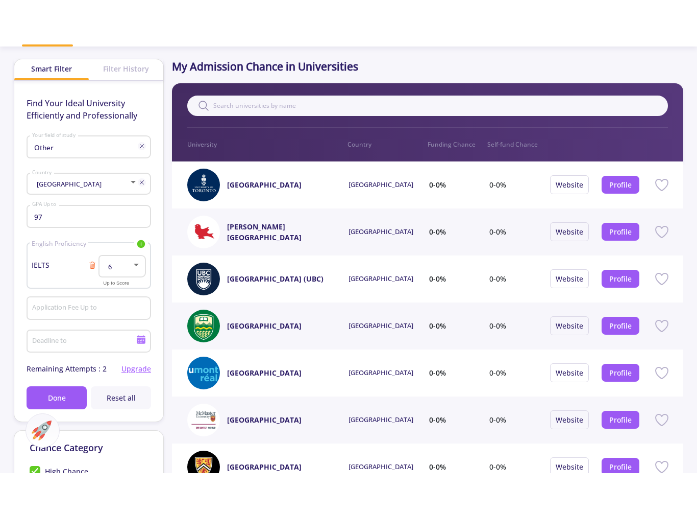
scroll to position [133, 0]
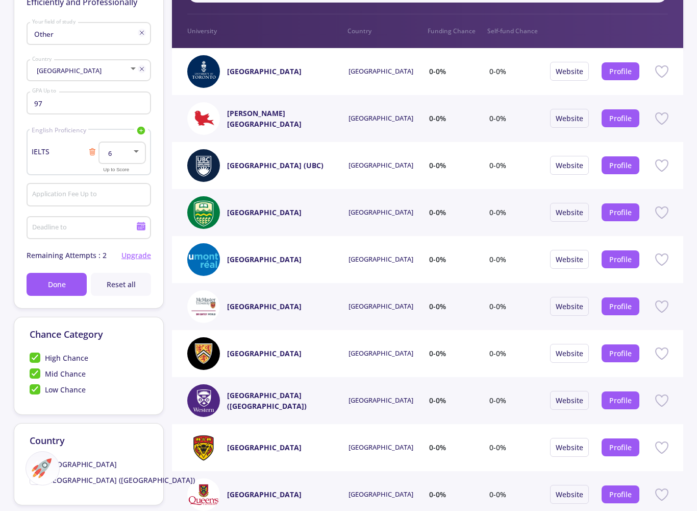
click at [38, 377] on span "Mid Chance" at bounding box center [58, 373] width 56 height 11
click at [36, 375] on input "Mid Chance" at bounding box center [33, 371] width 7 height 7
checkbox input "false"
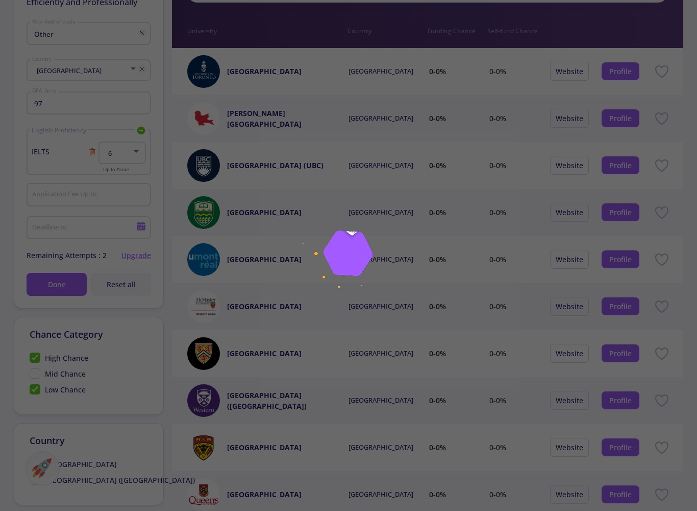
click at [38, 377] on div at bounding box center [348, 255] width 697 height 511
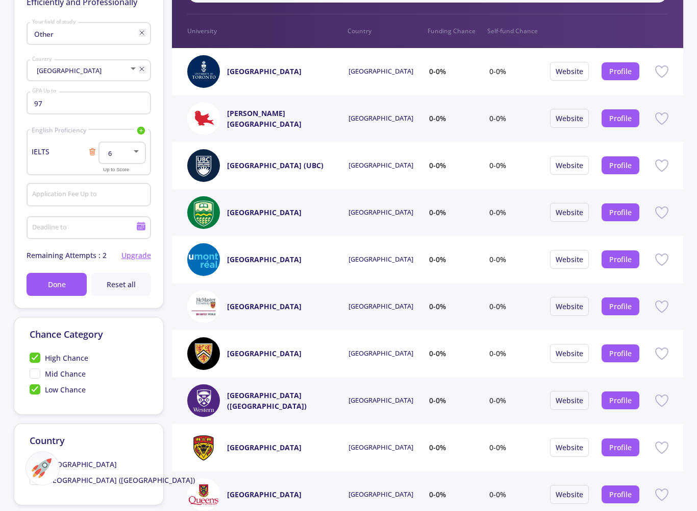
click at [38, 394] on span "Low Chance" at bounding box center [58, 389] width 56 height 11
click at [36, 391] on input "Low Chance" at bounding box center [33, 387] width 7 height 7
checkbox input "false"
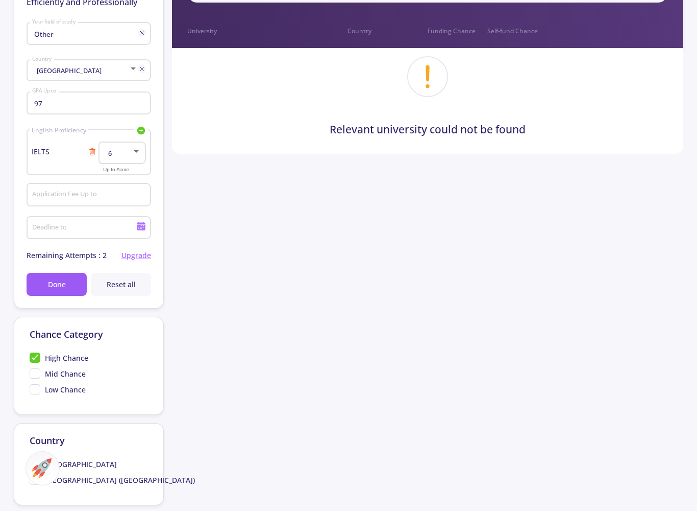
click at [138, 153] on div at bounding box center [136, 151] width 5 height 3
click at [124, 184] on span "6.5" at bounding box center [122, 181] width 29 height 18
click at [59, 287] on span "Done" at bounding box center [57, 284] width 18 height 11
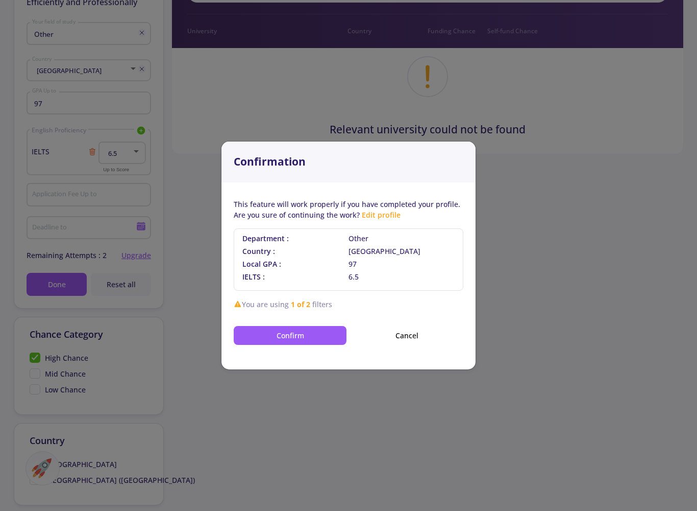
click at [284, 330] on button "Confirm" at bounding box center [290, 335] width 113 height 19
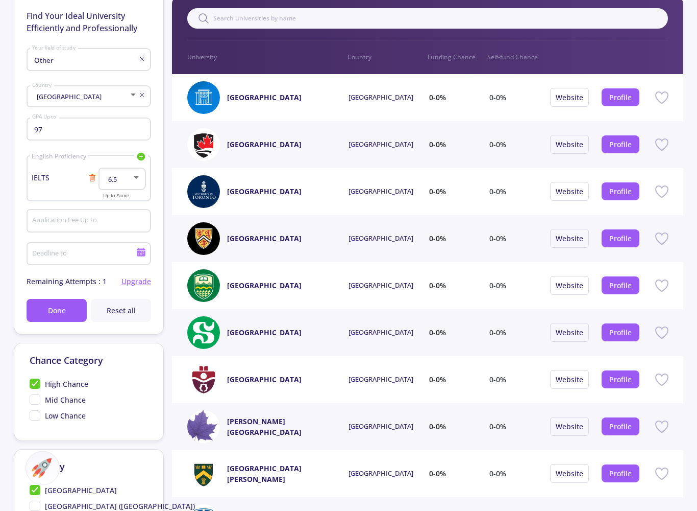
scroll to position [107, 0]
click at [40, 405] on span "Mid Chance" at bounding box center [58, 399] width 56 height 11
click at [36, 401] on input "Mid Chance" at bounding box center [33, 397] width 7 height 7
checkbox input "true"
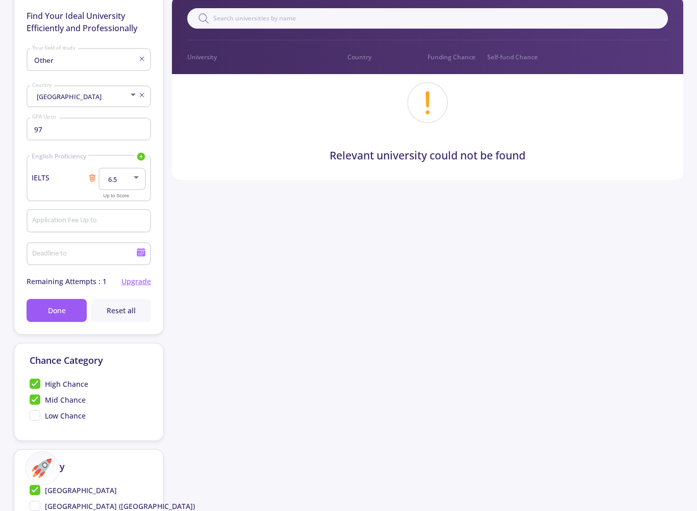
click at [35, 384] on span "High Chance" at bounding box center [59, 383] width 59 height 11
click at [35, 384] on input "High Chance" at bounding box center [33, 381] width 7 height 7
checkbox input "false"
click at [35, 421] on span "Low Chance" at bounding box center [58, 415] width 56 height 11
click at [35, 417] on input "Low Chance" at bounding box center [33, 413] width 7 height 7
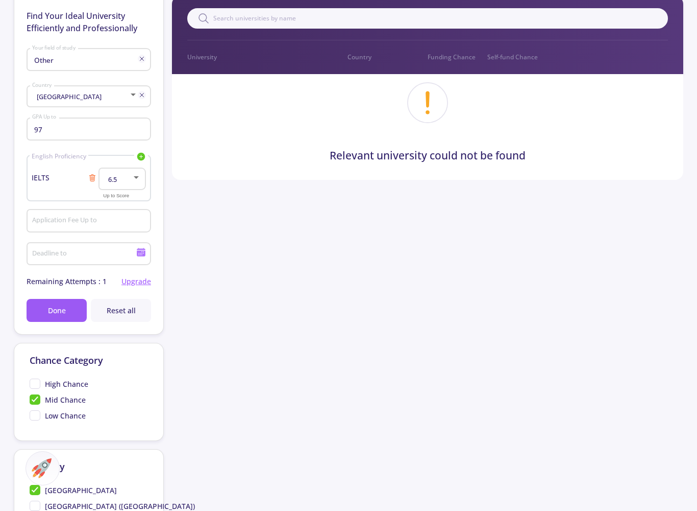
checkbox input "true"
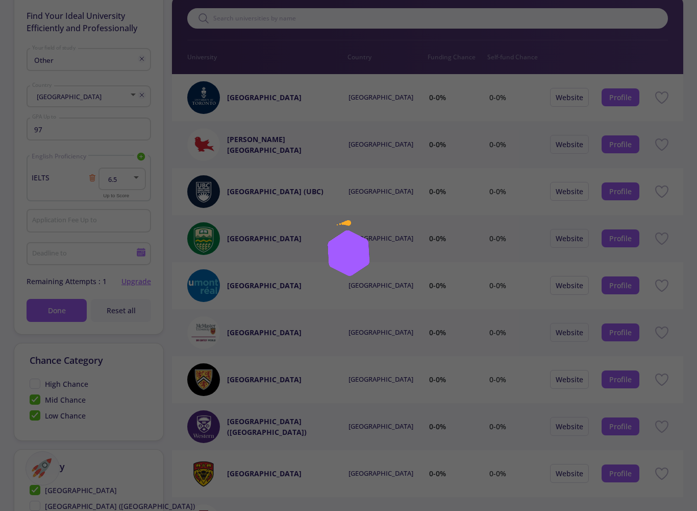
click at [40, 404] on span "Mid Chance" at bounding box center [58, 399] width 56 height 11
click at [36, 401] on input "Mid Chance" at bounding box center [33, 397] width 7 height 7
checkbox input "false"
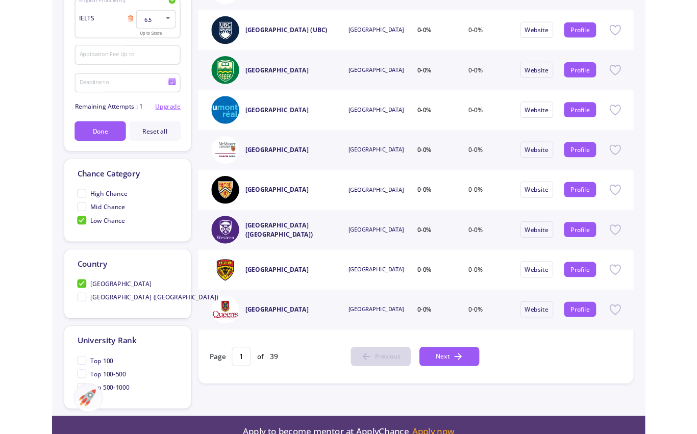
scroll to position [256, 0]
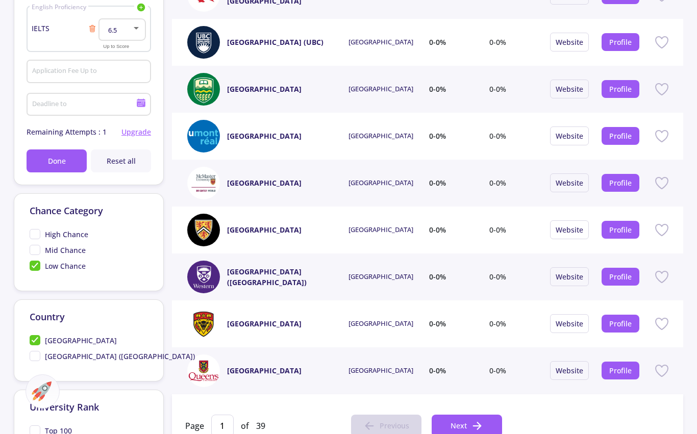
click at [35, 240] on span "High Chance" at bounding box center [59, 234] width 59 height 11
click at [35, 236] on input "High Chance" at bounding box center [33, 232] width 7 height 7
checkbox input "true"
click at [39, 269] on span "Low Chance" at bounding box center [58, 266] width 56 height 11
click at [36, 268] on input "Low Chance" at bounding box center [33, 264] width 7 height 7
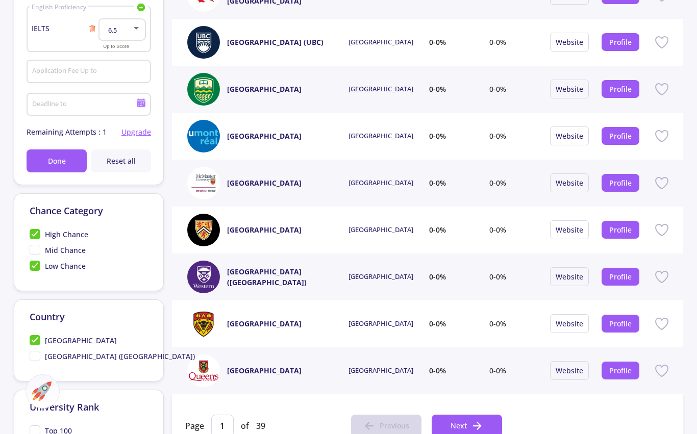
checkbox input "false"
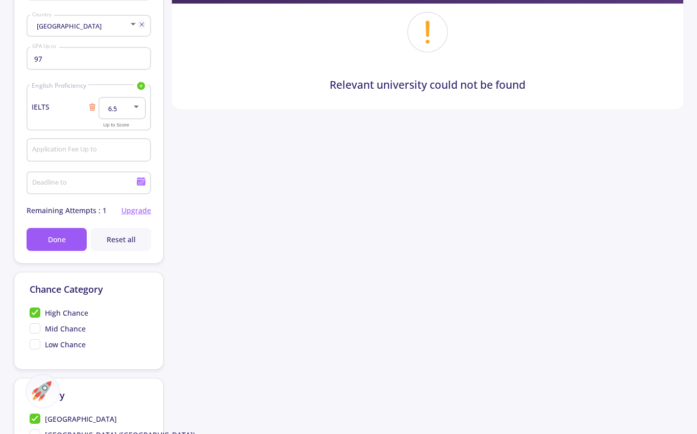
click at [33, 316] on span "High Chance" at bounding box center [59, 313] width 59 height 11
click at [33, 315] on input "High Chance" at bounding box center [33, 311] width 7 height 7
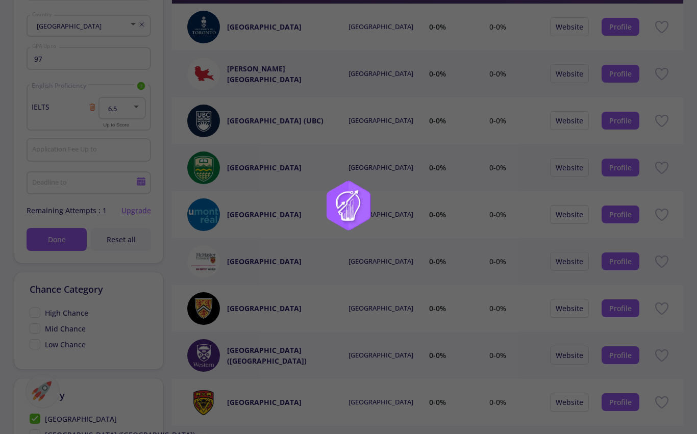
scroll to position [177, 0]
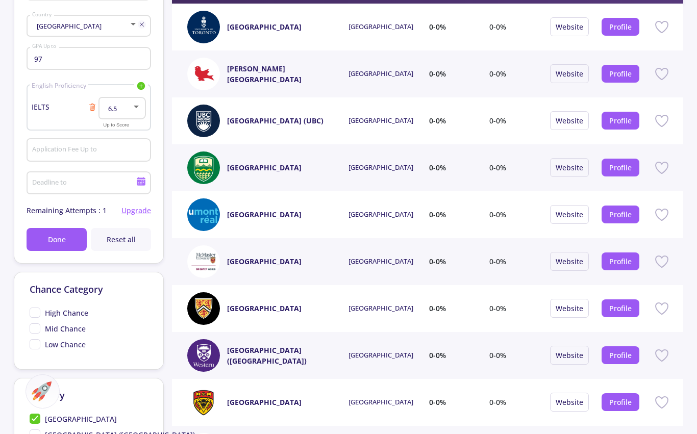
click at [33, 319] on span "High Chance" at bounding box center [59, 313] width 59 height 11
click at [33, 314] on input "High Chance" at bounding box center [33, 311] width 7 height 7
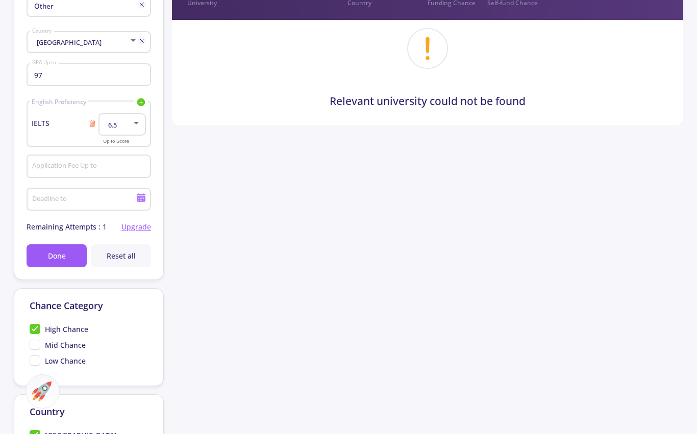
scroll to position [163, 0]
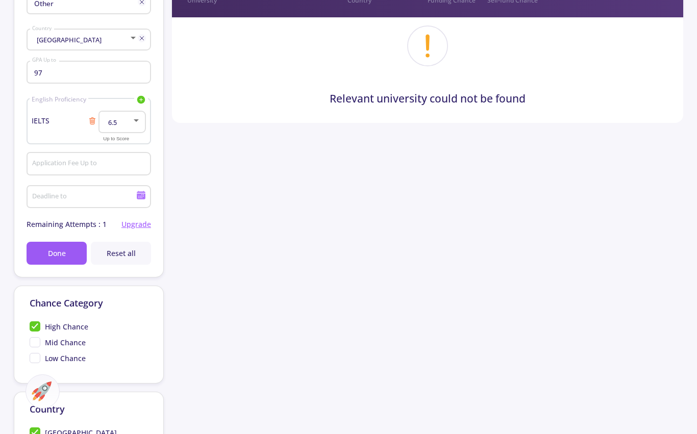
click at [34, 329] on span "High Chance" at bounding box center [59, 327] width 59 height 11
click at [34, 328] on input "High Chance" at bounding box center [33, 325] width 7 height 7
checkbox input "false"
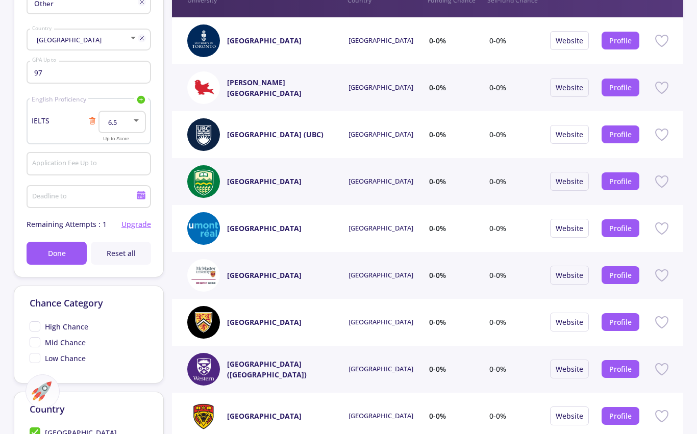
click at [34, 329] on div at bounding box center [348, 217] width 697 height 434
click at [40, 347] on span "Mid Chance" at bounding box center [58, 342] width 56 height 11
click at [36, 344] on input "Mid Chance" at bounding box center [33, 340] width 7 height 7
checkbox input "true"
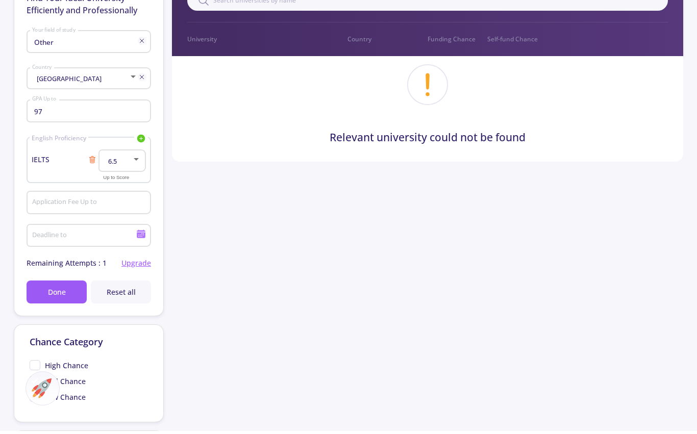
click at [63, 297] on span "Done" at bounding box center [57, 295] width 18 height 11
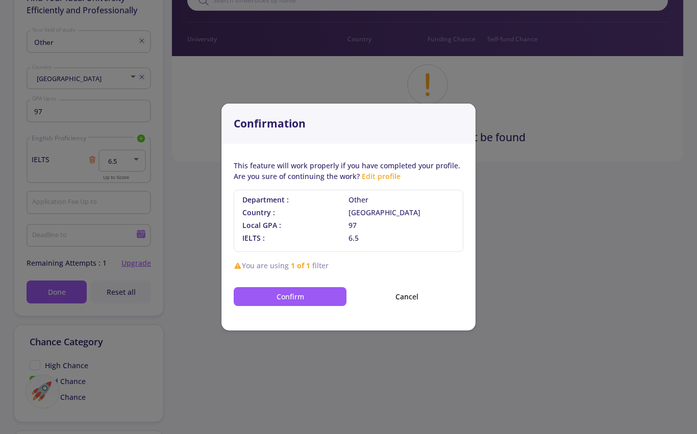
click at [313, 296] on button "Confirm" at bounding box center [290, 296] width 113 height 19
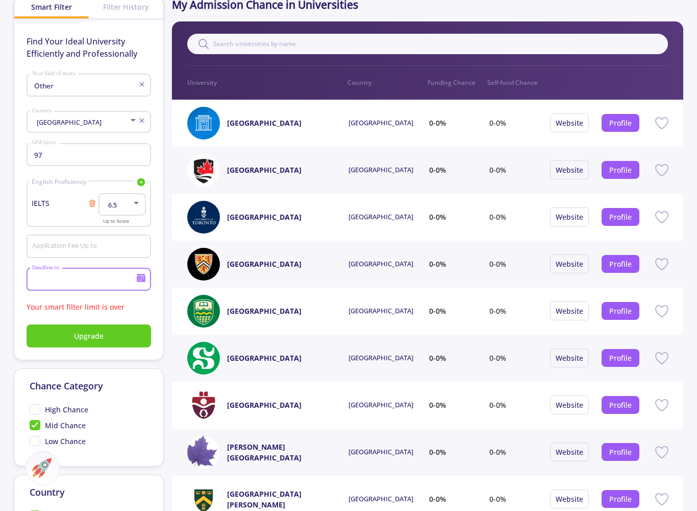
scroll to position [81, 0]
click at [132, 299] on div "L Deadline to" at bounding box center [89, 282] width 125 height 34
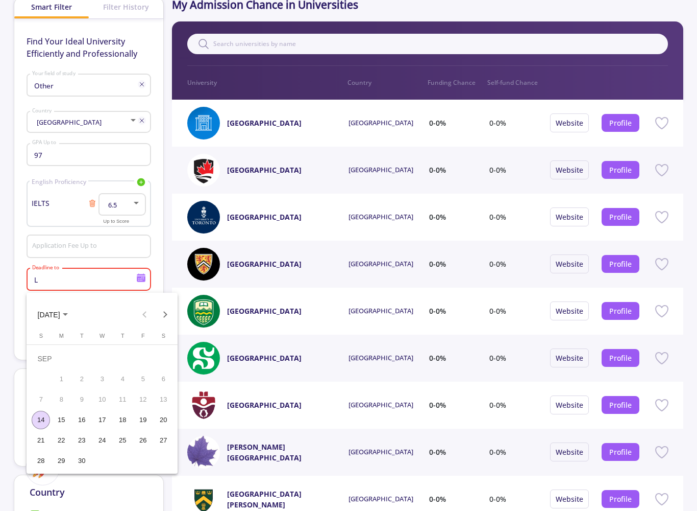
click at [110, 271] on div at bounding box center [348, 255] width 697 height 511
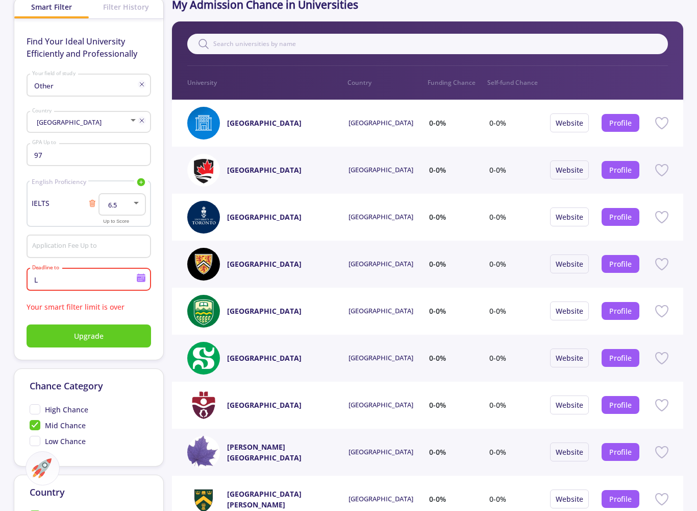
click at [106, 282] on input "L" at bounding box center [85, 279] width 107 height 9
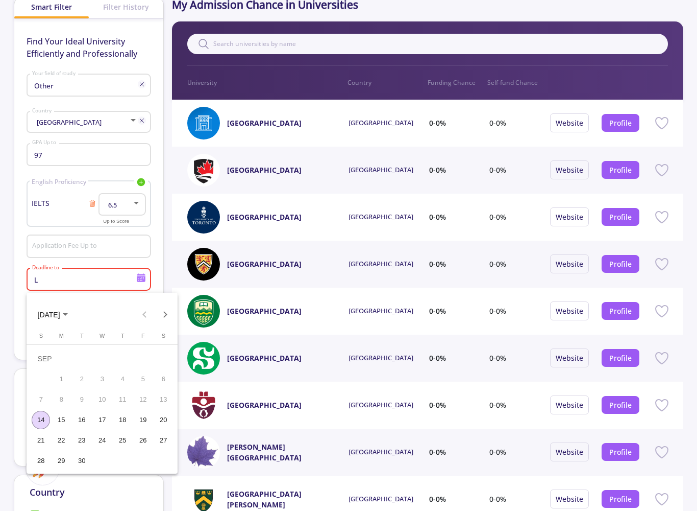
click at [46, 422] on div "14" at bounding box center [41, 419] width 18 height 18
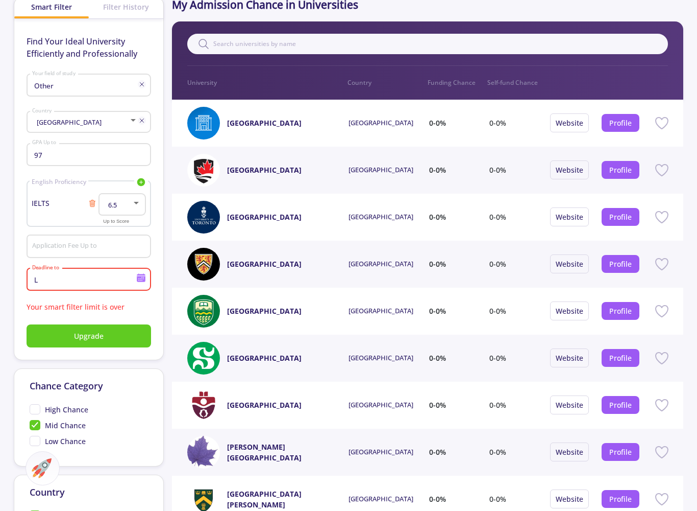
type input "[DATE]"
click at [98, 278] on input "[DATE]" at bounding box center [85, 279] width 107 height 9
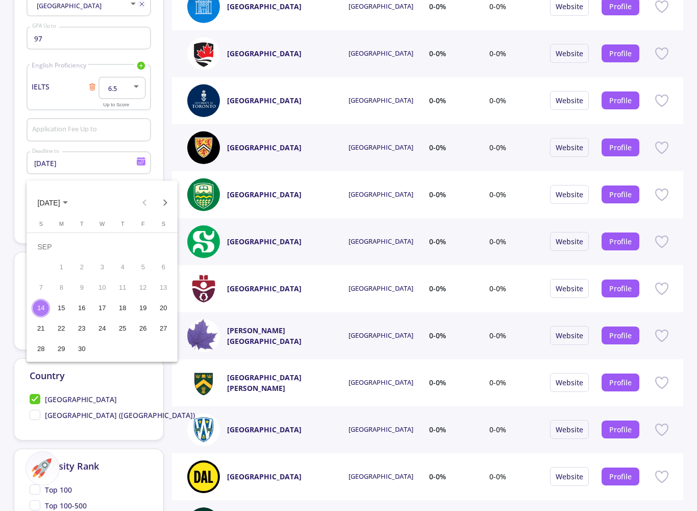
scroll to position [195, 0]
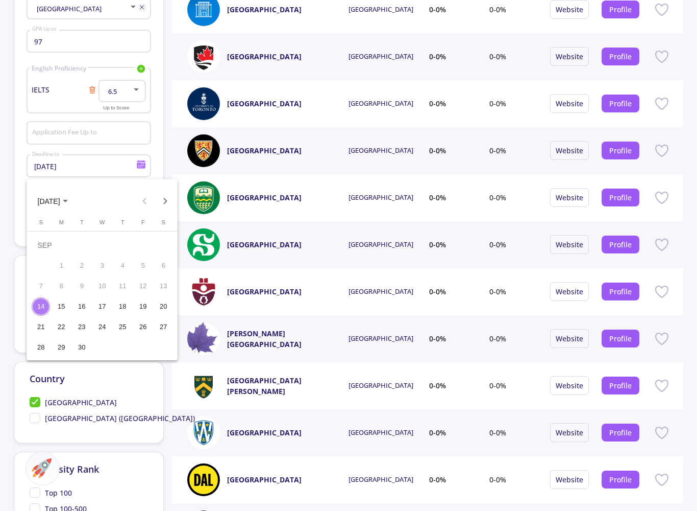
click at [44, 303] on div "14" at bounding box center [41, 306] width 18 height 18
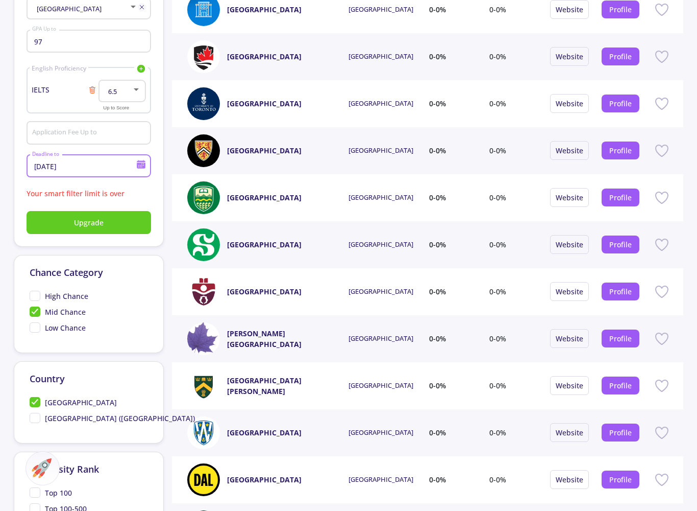
click at [145, 163] on icon at bounding box center [141, 164] width 10 height 10
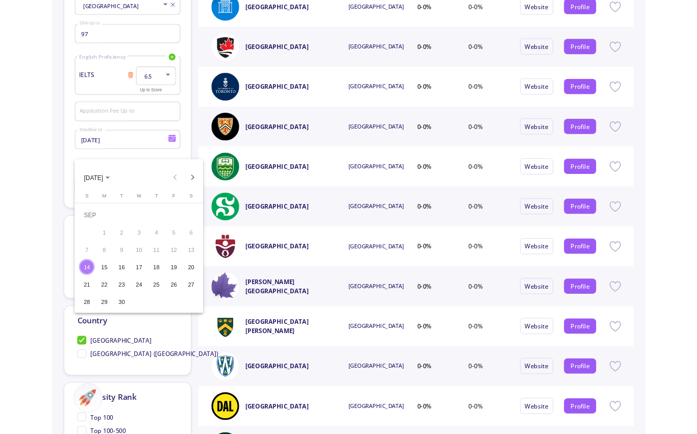
scroll to position [187, 0]
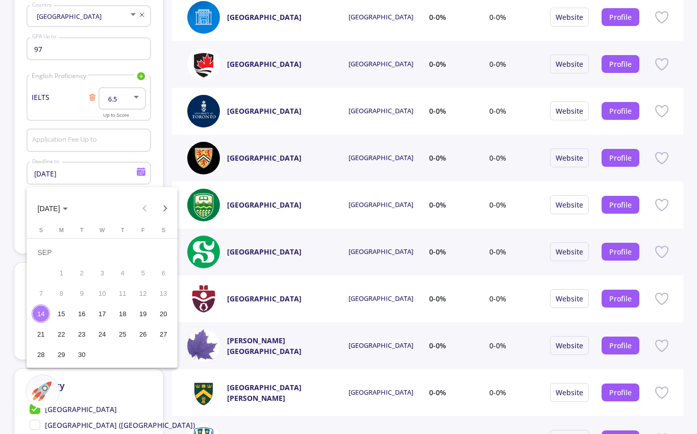
click at [173, 207] on button "Next month" at bounding box center [165, 209] width 20 height 20
click at [165, 211] on button "Next month" at bounding box center [165, 209] width 20 height 20
click at [165, 210] on button "Next month" at bounding box center [165, 209] width 20 height 20
click at [167, 211] on button "Next month" at bounding box center [165, 209] width 20 height 20
click at [166, 210] on button "Next month" at bounding box center [165, 209] width 20 height 20
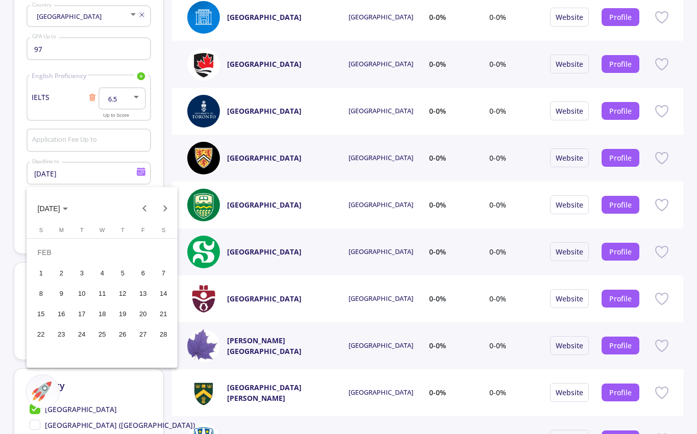
click at [157, 155] on div at bounding box center [348, 217] width 697 height 434
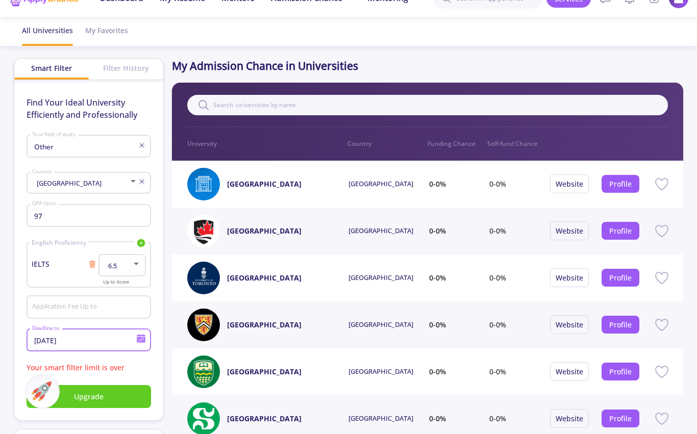
scroll to position [19, 0]
click at [131, 149] on input "Other" at bounding box center [86, 147] width 109 height 9
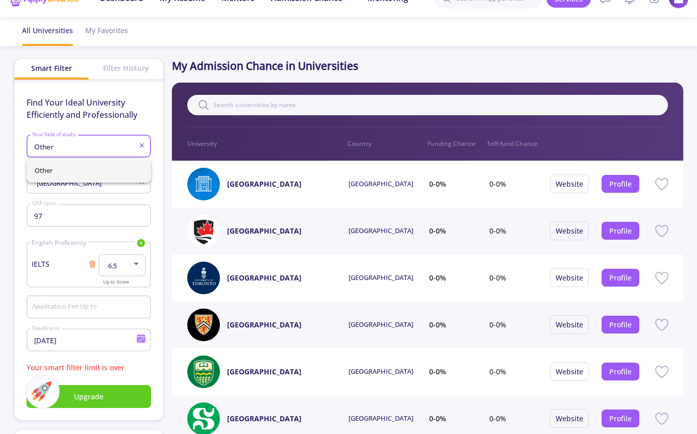
click at [143, 148] on line at bounding box center [142, 146] width 4 height 4
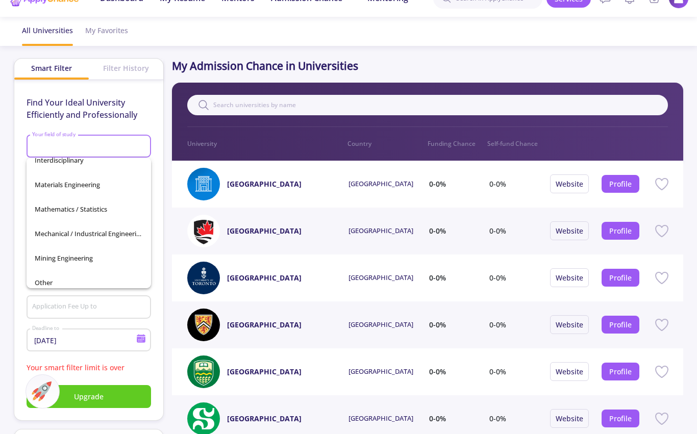
scroll to position [20, 0]
